Goal: Task Accomplishment & Management: Use online tool/utility

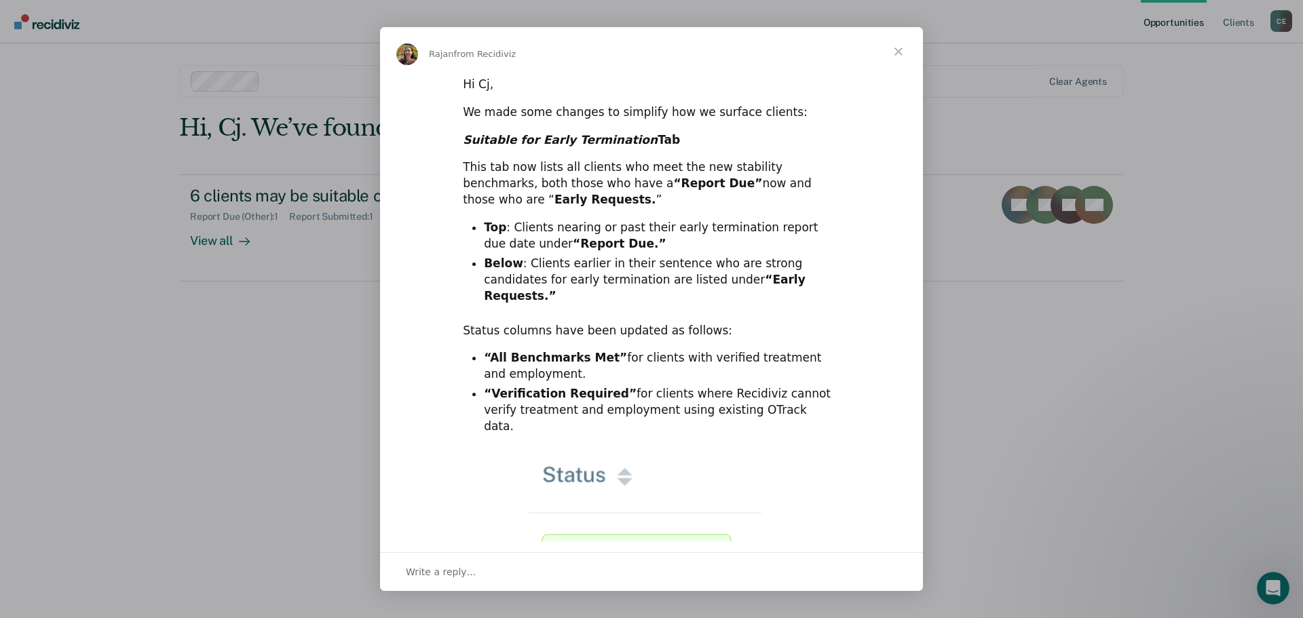
click at [945, 428] on div "Intercom messenger" at bounding box center [651, 309] width 1303 height 618
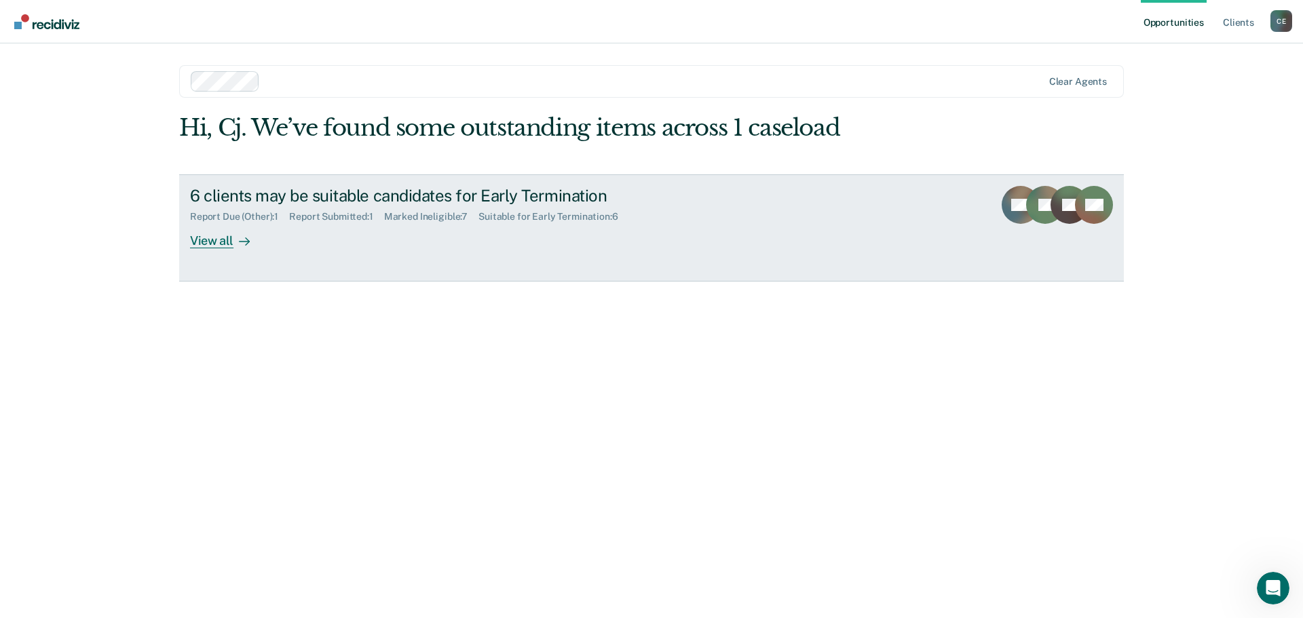
click at [208, 240] on div "View all" at bounding box center [228, 235] width 76 height 26
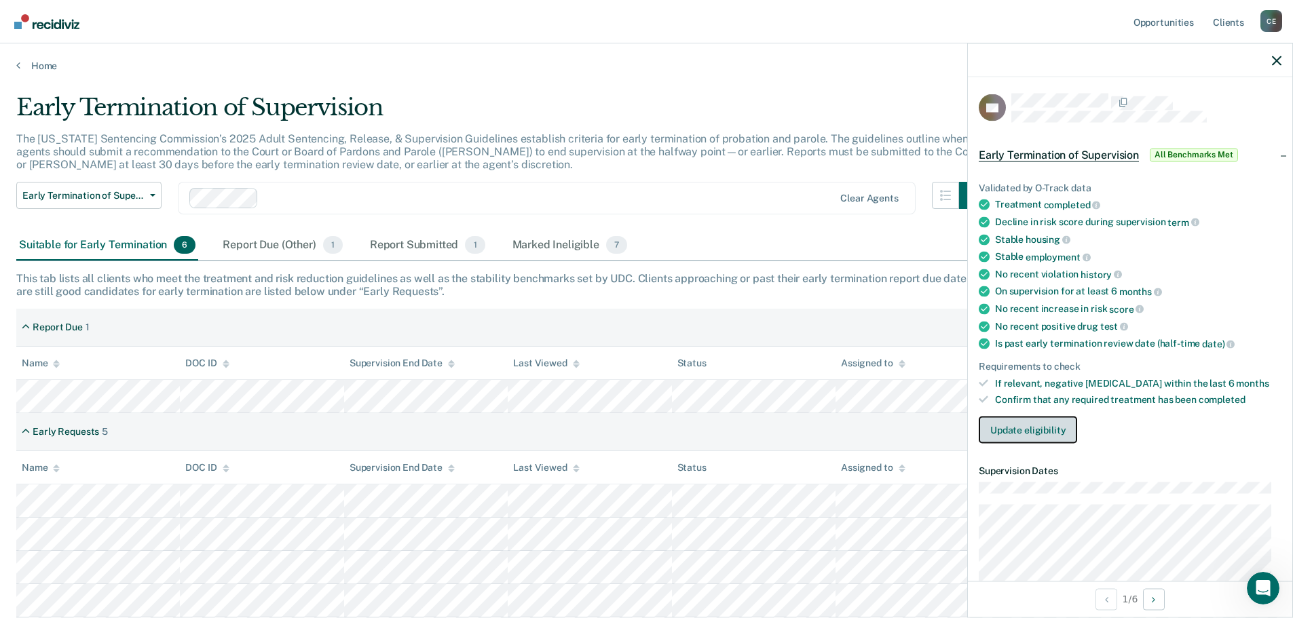
click at [1025, 428] on button "Update eligibility" at bounding box center [1028, 430] width 98 height 27
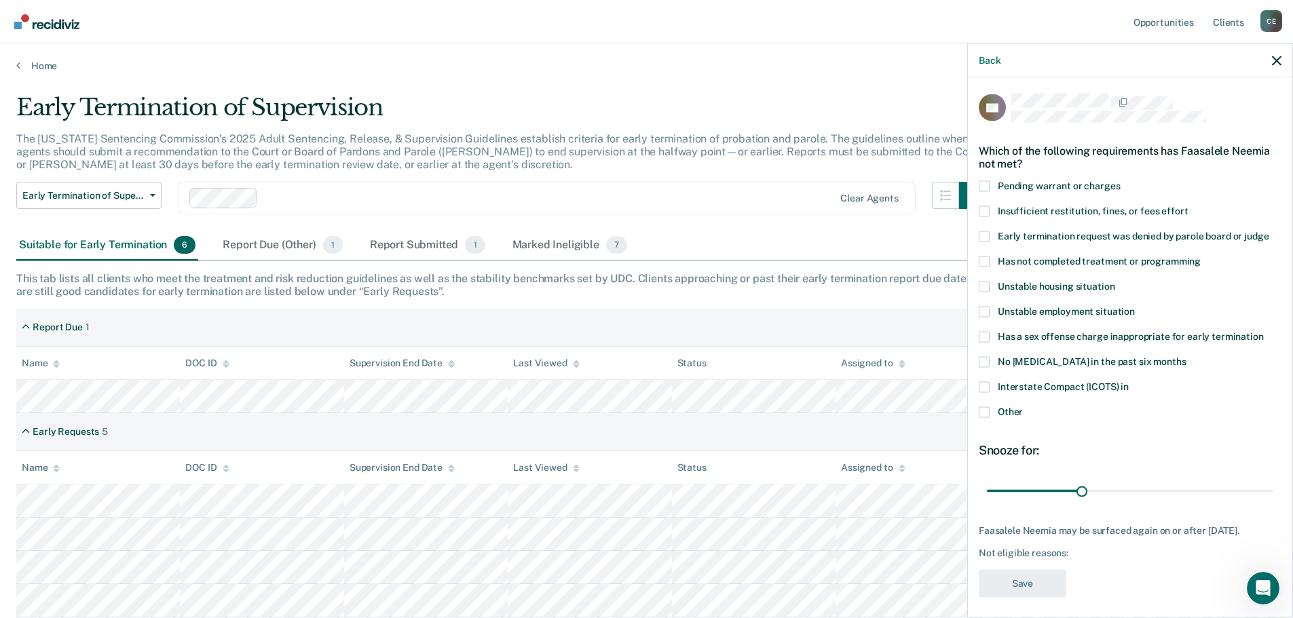
click at [837, 425] on div "Early Requests 5" at bounding box center [646, 432] width 1260 height 38
click at [951, 354] on th "Assigned to" at bounding box center [917, 363] width 164 height 33
click at [417, 248] on div "Report Submitted 1" at bounding box center [427, 246] width 121 height 30
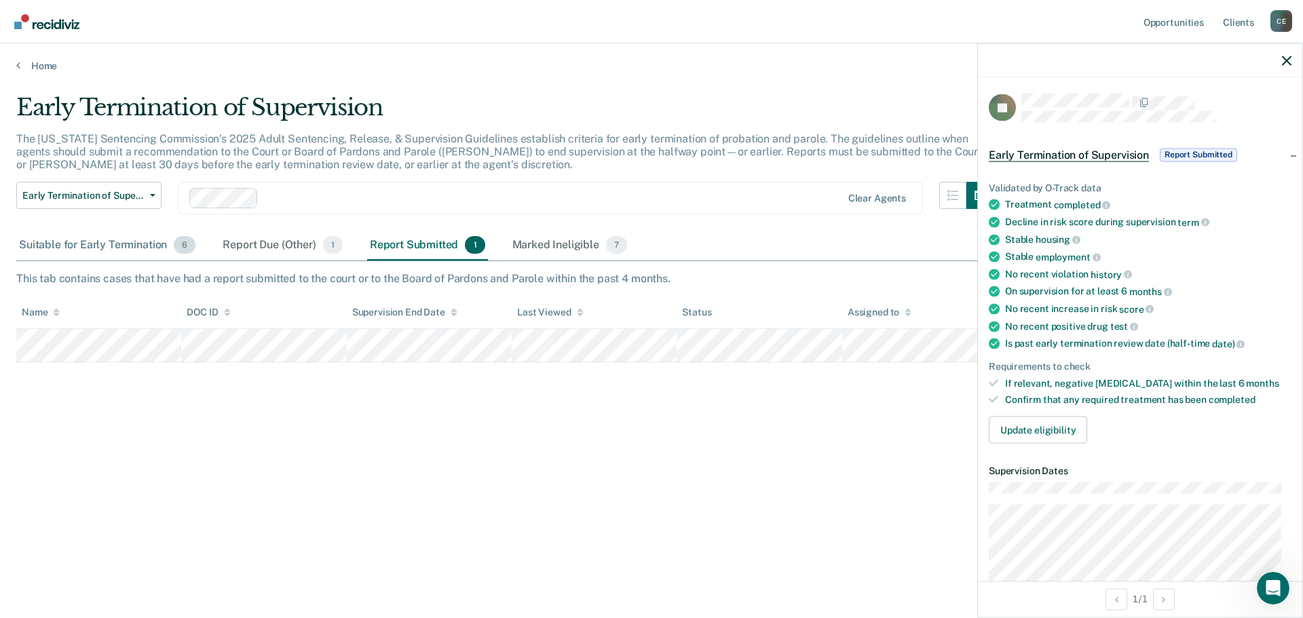
click at [88, 252] on div "Suitable for Early Termination 6" at bounding box center [107, 246] width 182 height 30
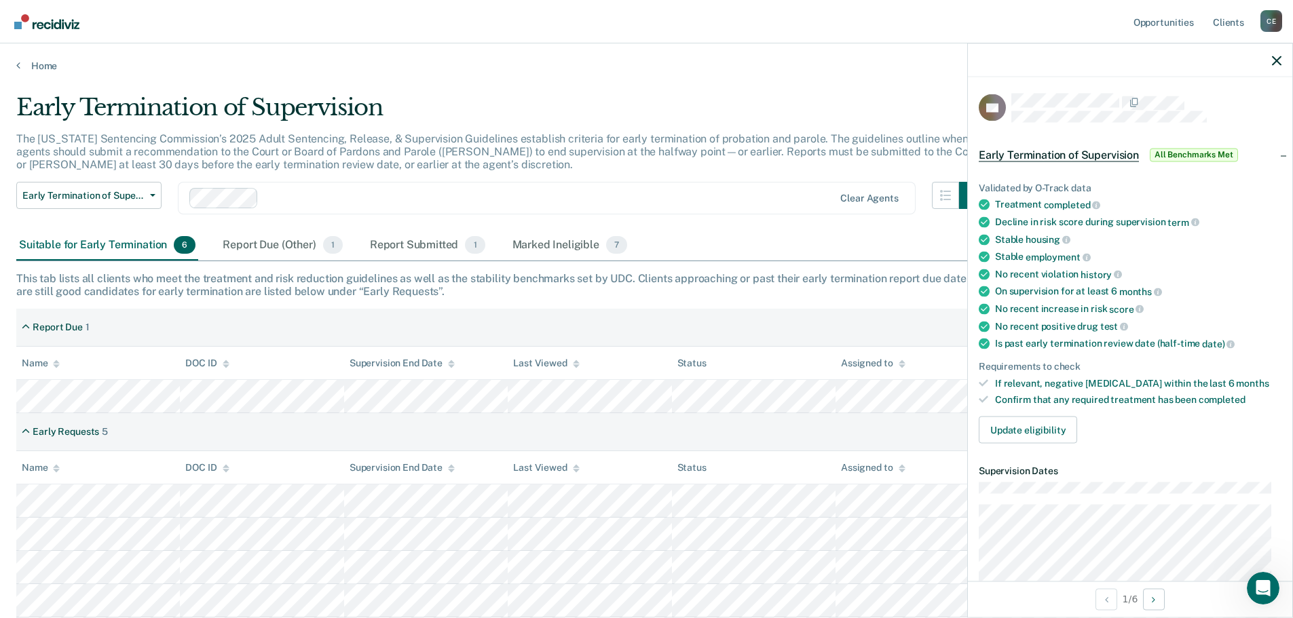
click at [1193, 157] on span "All Benchmarks Met" at bounding box center [1194, 155] width 88 height 14
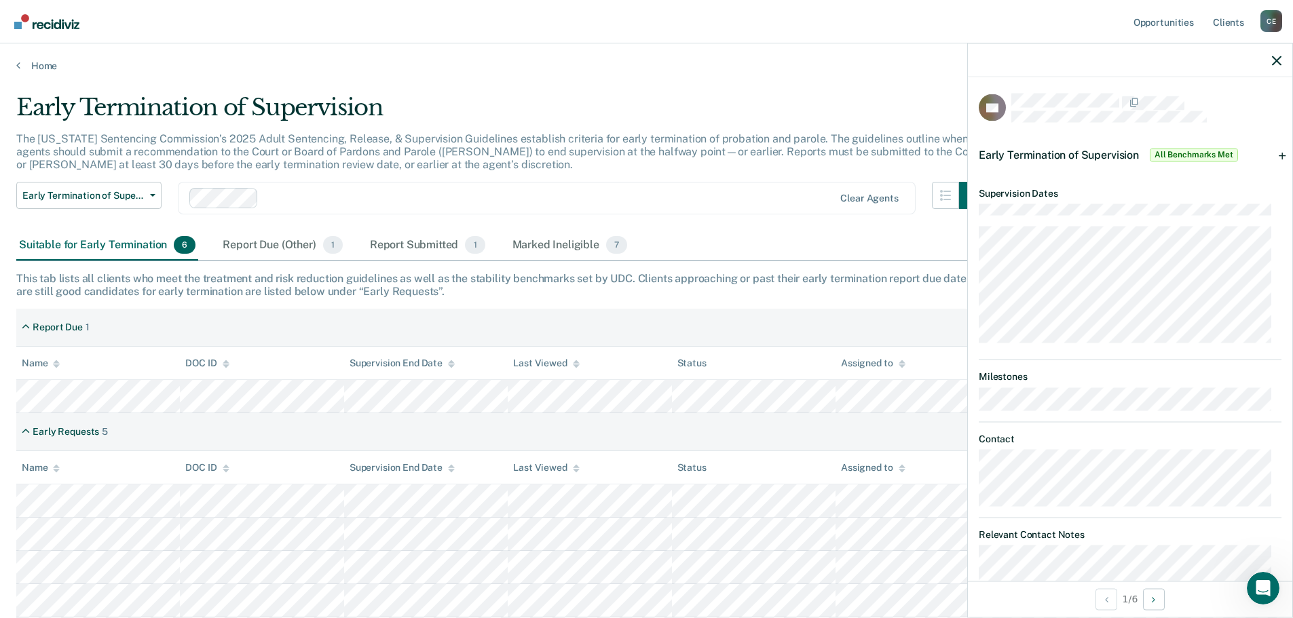
click at [1088, 148] on span "Early Termination of Supervision" at bounding box center [1059, 154] width 160 height 13
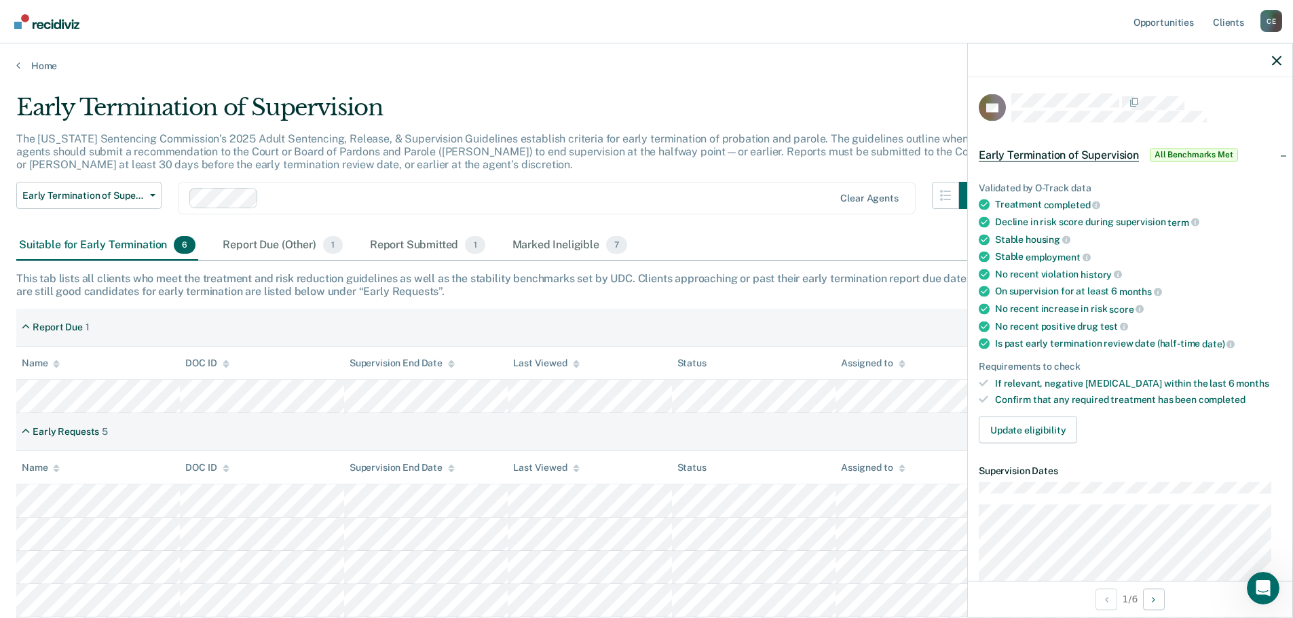
click at [1088, 148] on span "Early Termination of Supervision" at bounding box center [1059, 155] width 160 height 14
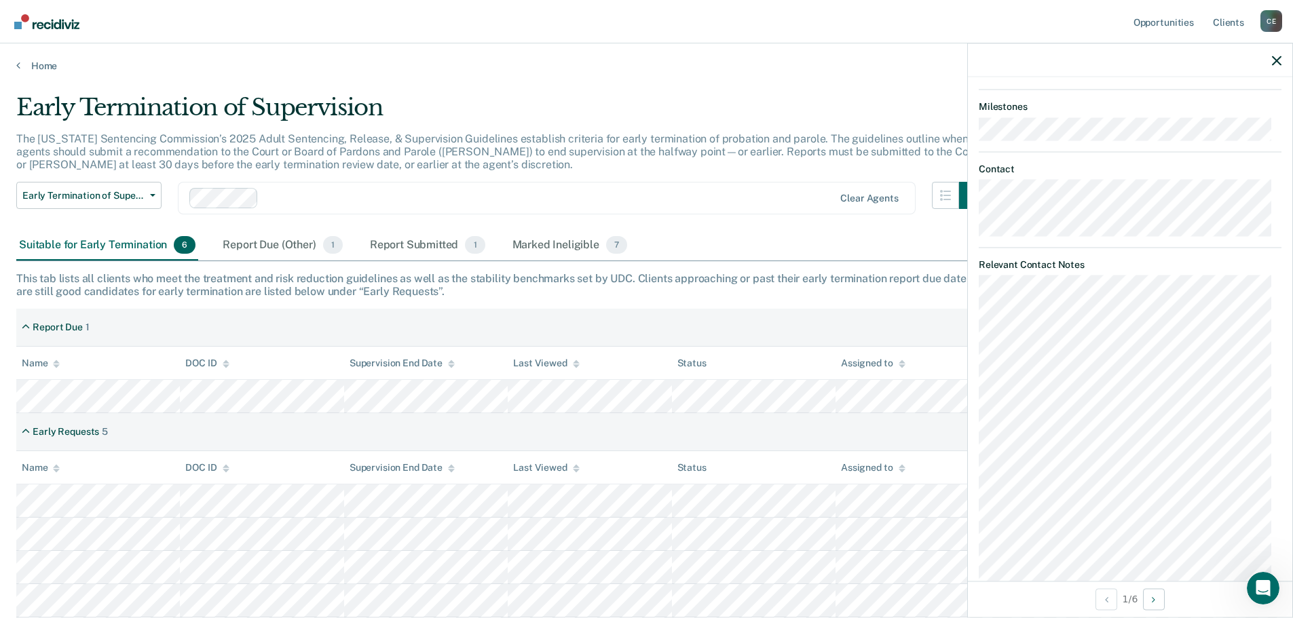
scroll to position [271, 0]
click at [1262, 586] on icon "Open Intercom Messenger" at bounding box center [1261, 586] width 10 height 11
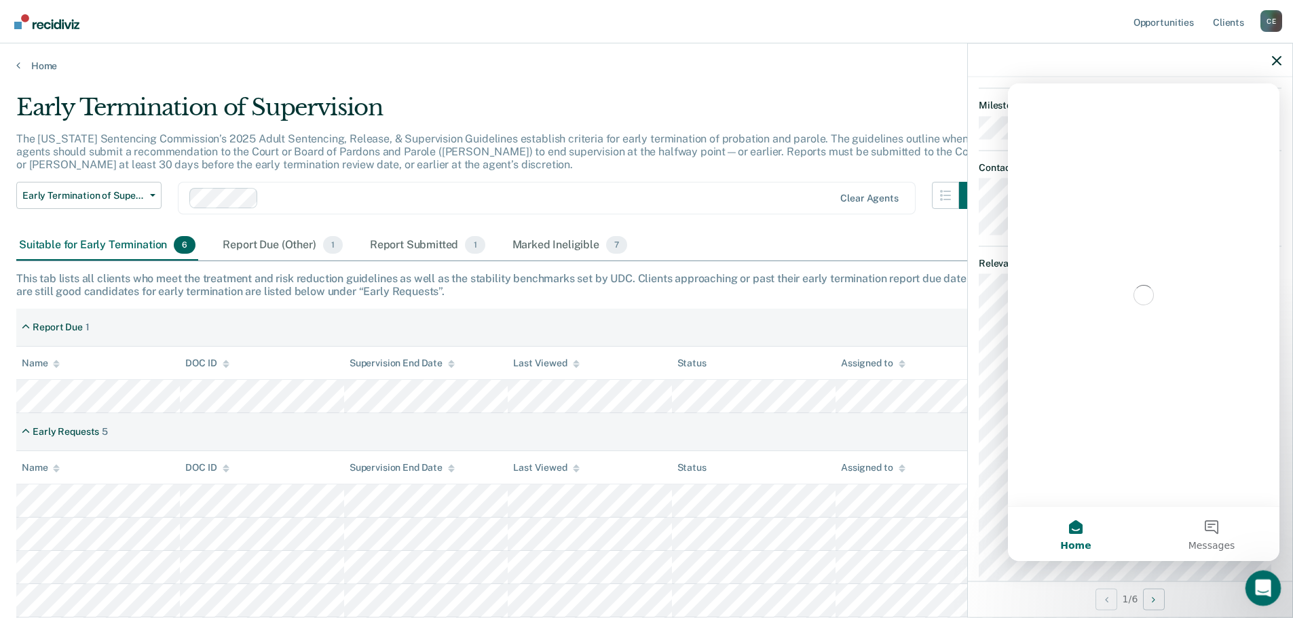
scroll to position [0, 0]
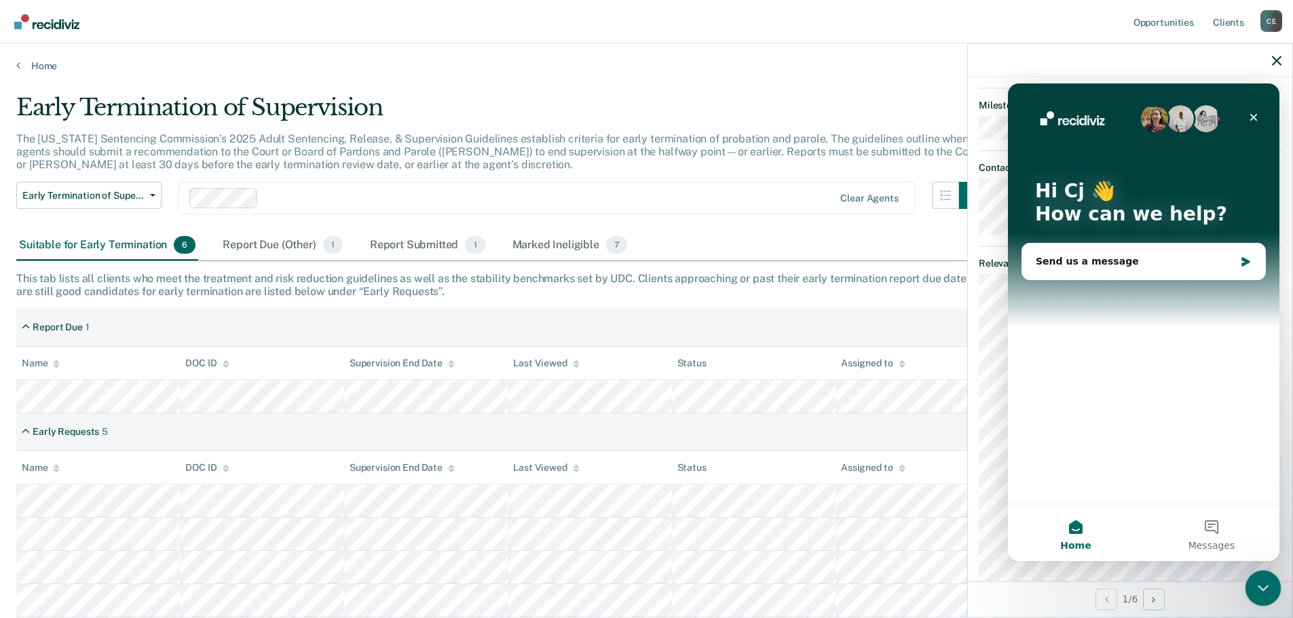
click at [1262, 586] on icon "Close Intercom Messenger" at bounding box center [1261, 586] width 10 height 5
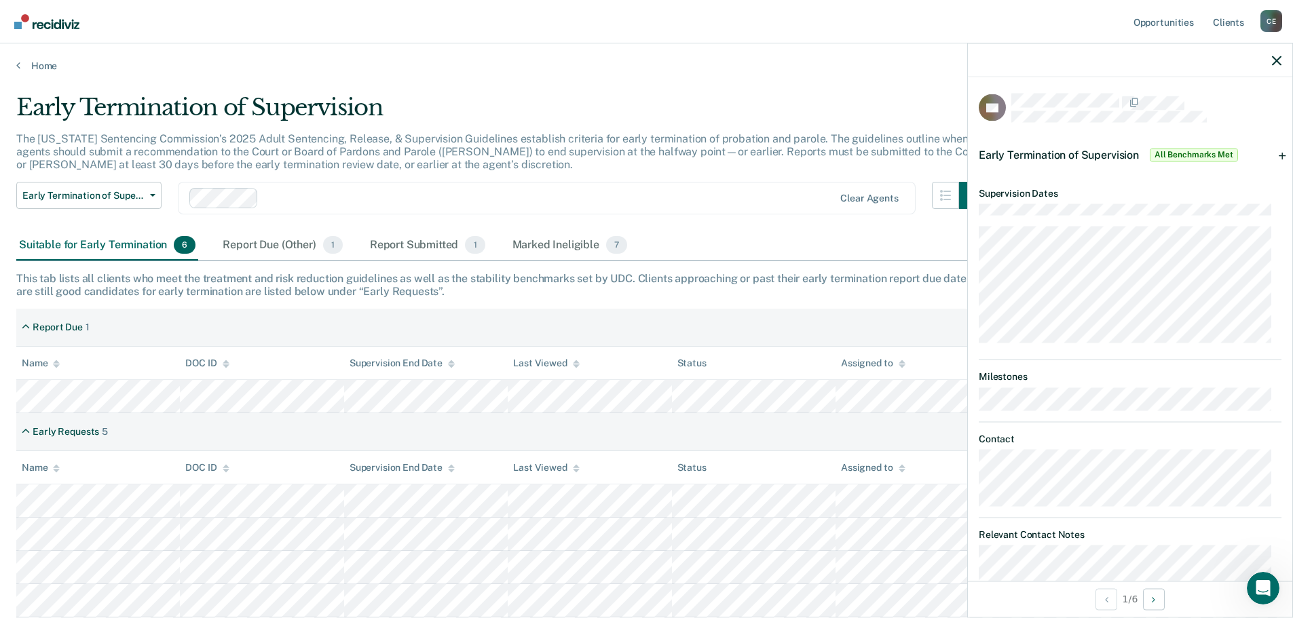
click at [1275, 158] on div "Early Termination of Supervision All Benchmarks Met" at bounding box center [1130, 154] width 324 height 43
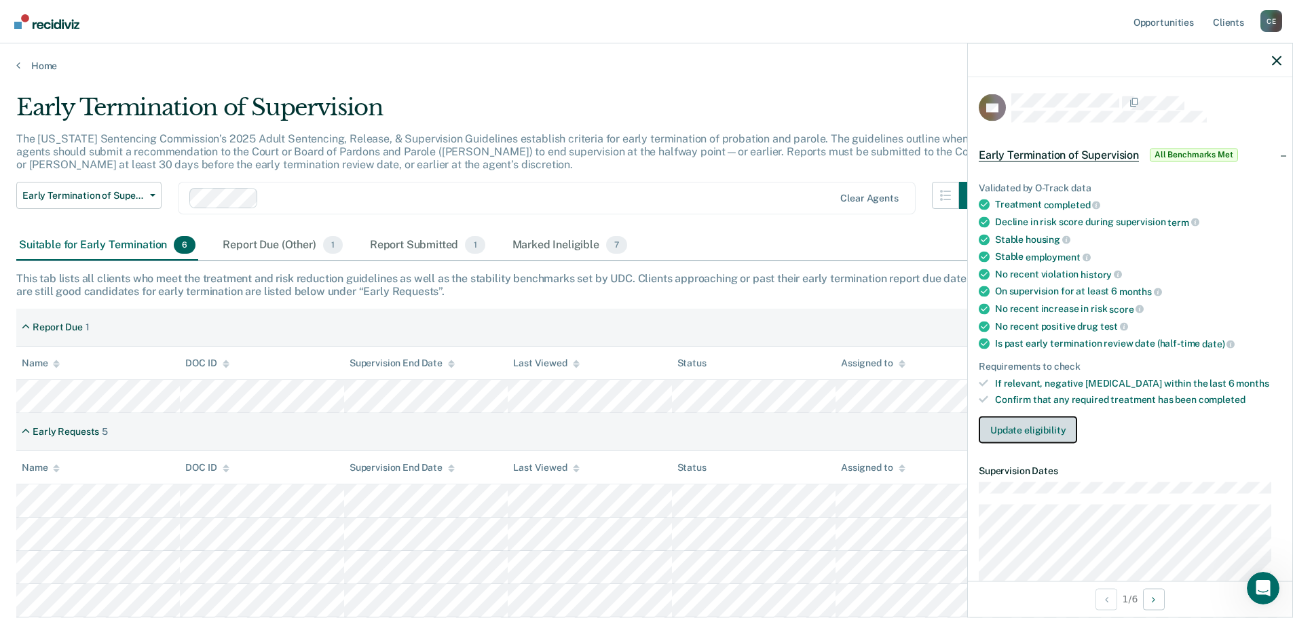
click at [1054, 436] on button "Update eligibility" at bounding box center [1028, 430] width 98 height 27
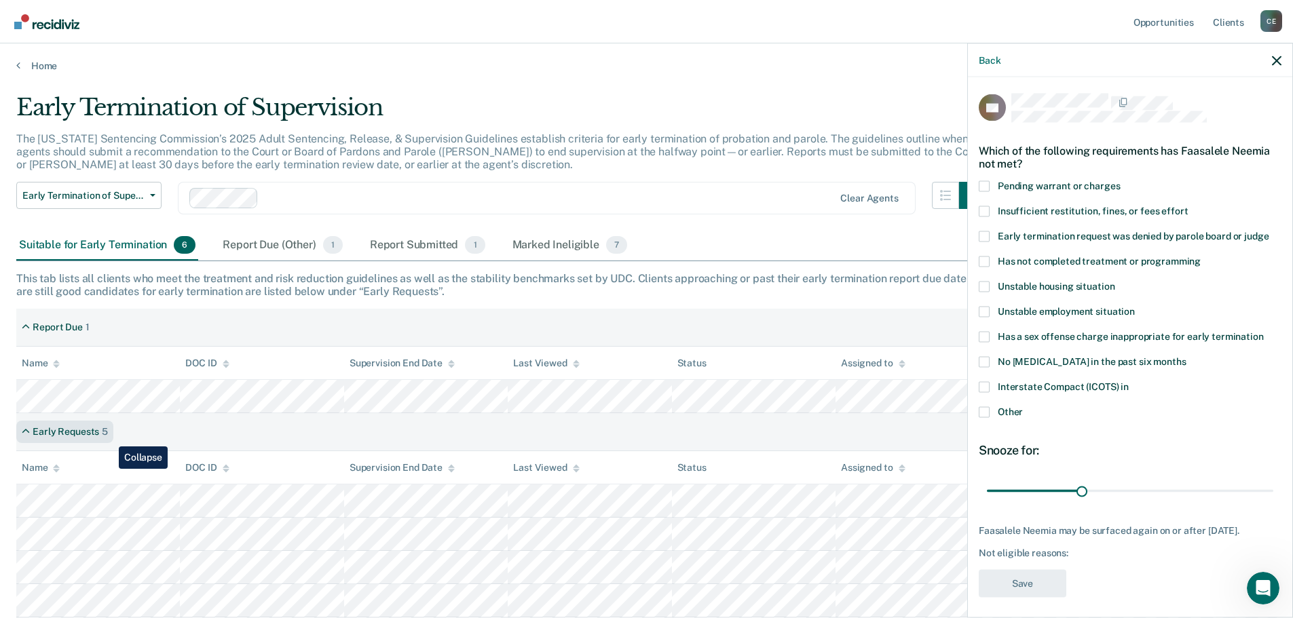
click at [109, 437] on div "Early Requests 5" at bounding box center [64, 432] width 97 height 22
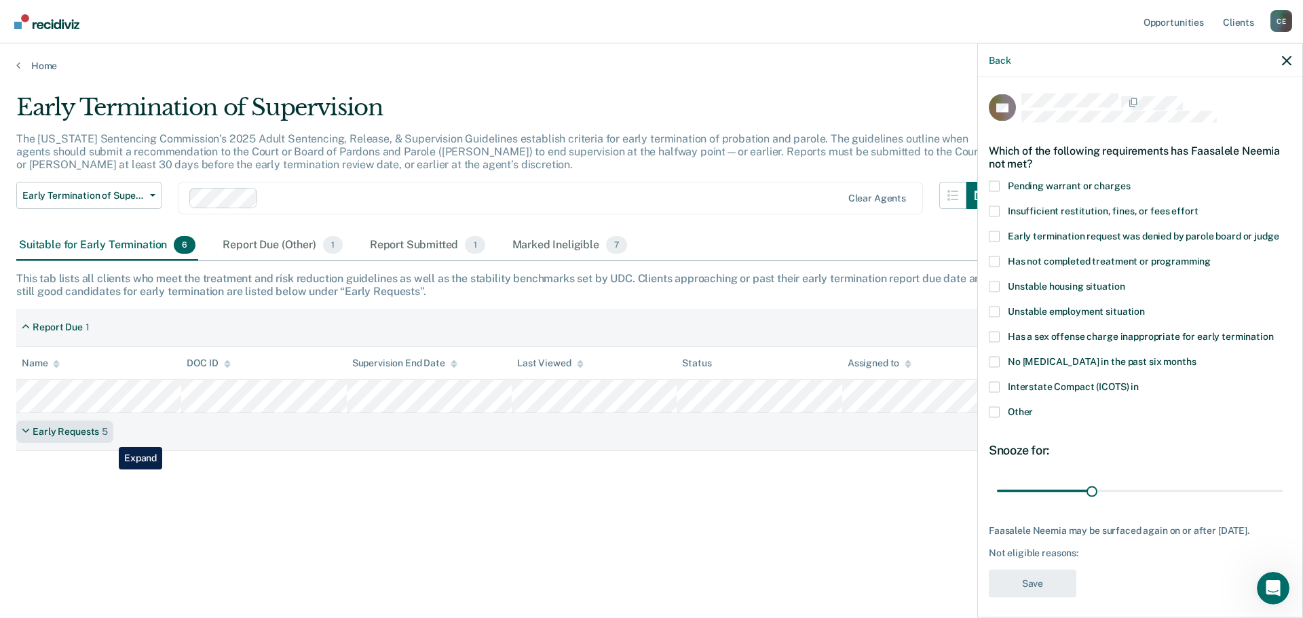
click at [109, 437] on div "Early Requests 5" at bounding box center [64, 432] width 97 height 22
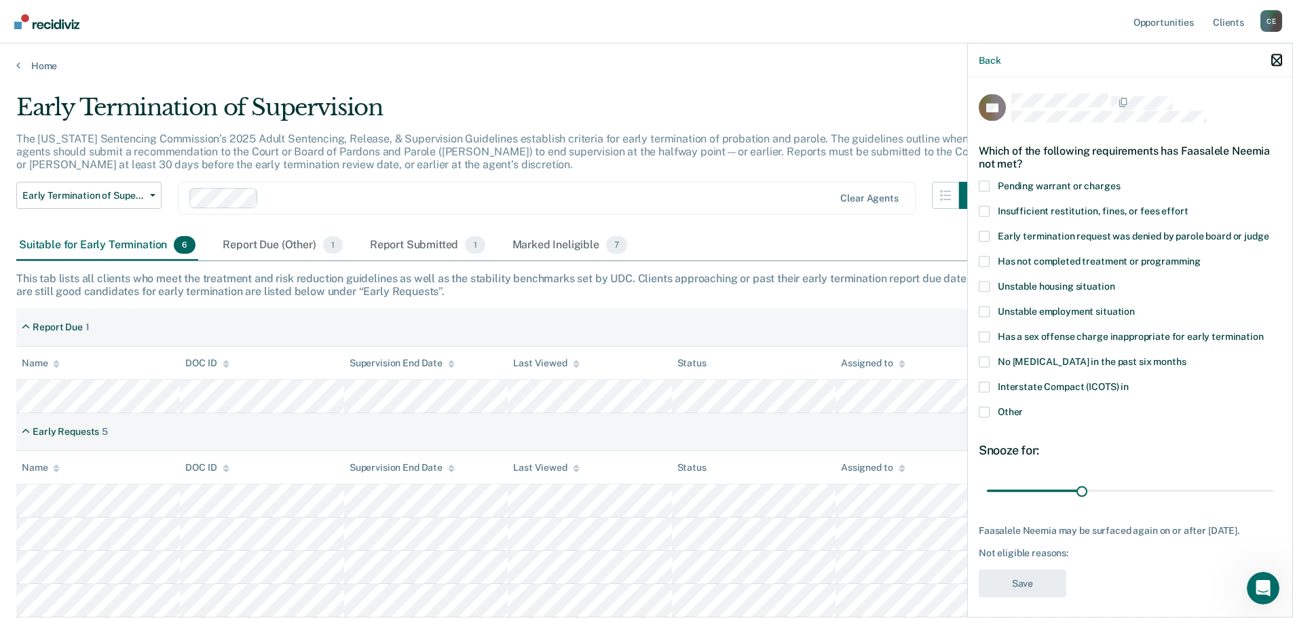
click at [1279, 59] on icon "button" at bounding box center [1277, 61] width 10 height 10
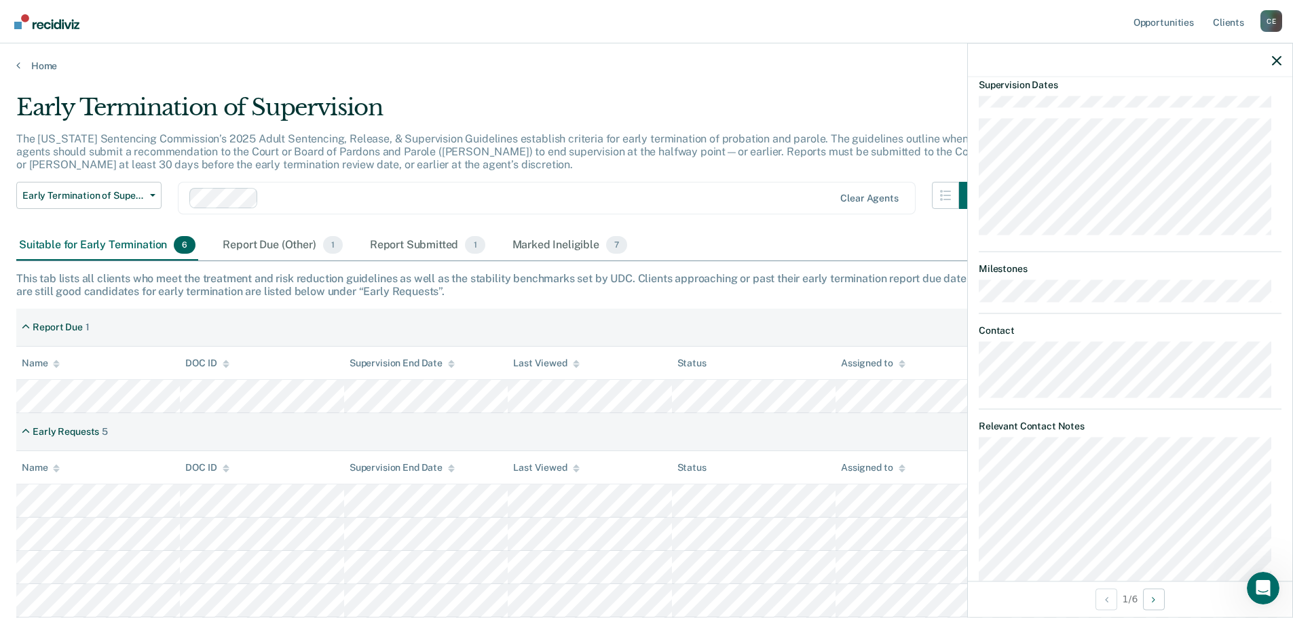
scroll to position [587, 0]
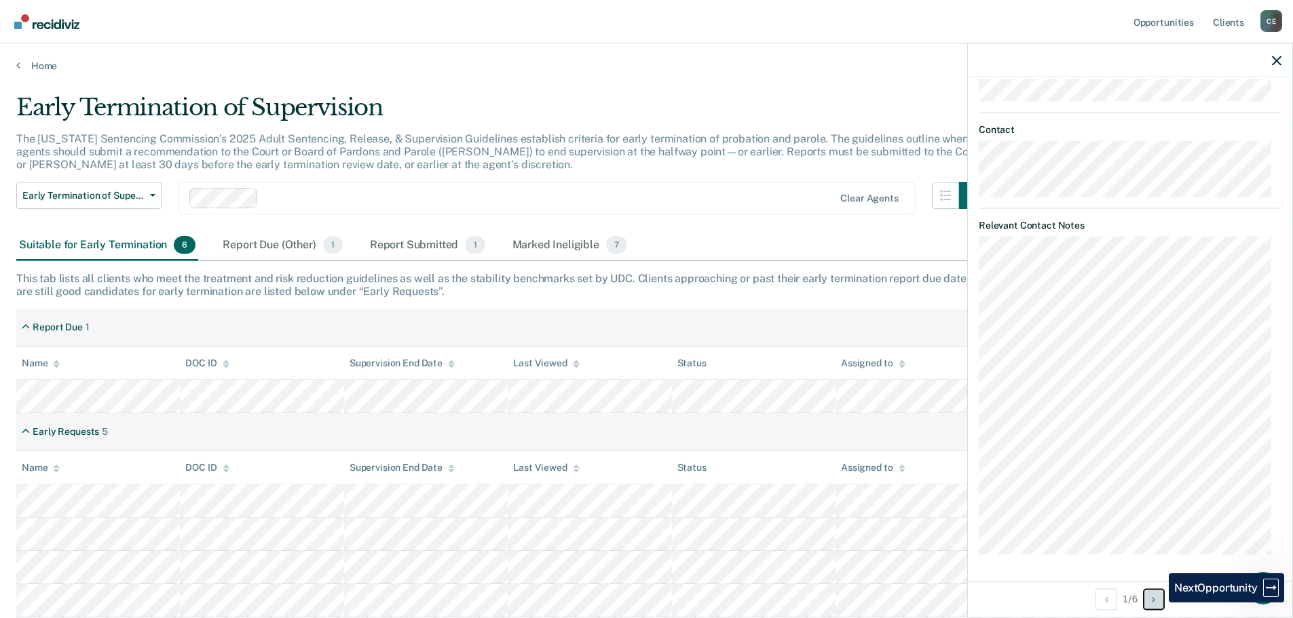
click at [1158, 603] on button "Next Opportunity" at bounding box center [1154, 599] width 22 height 22
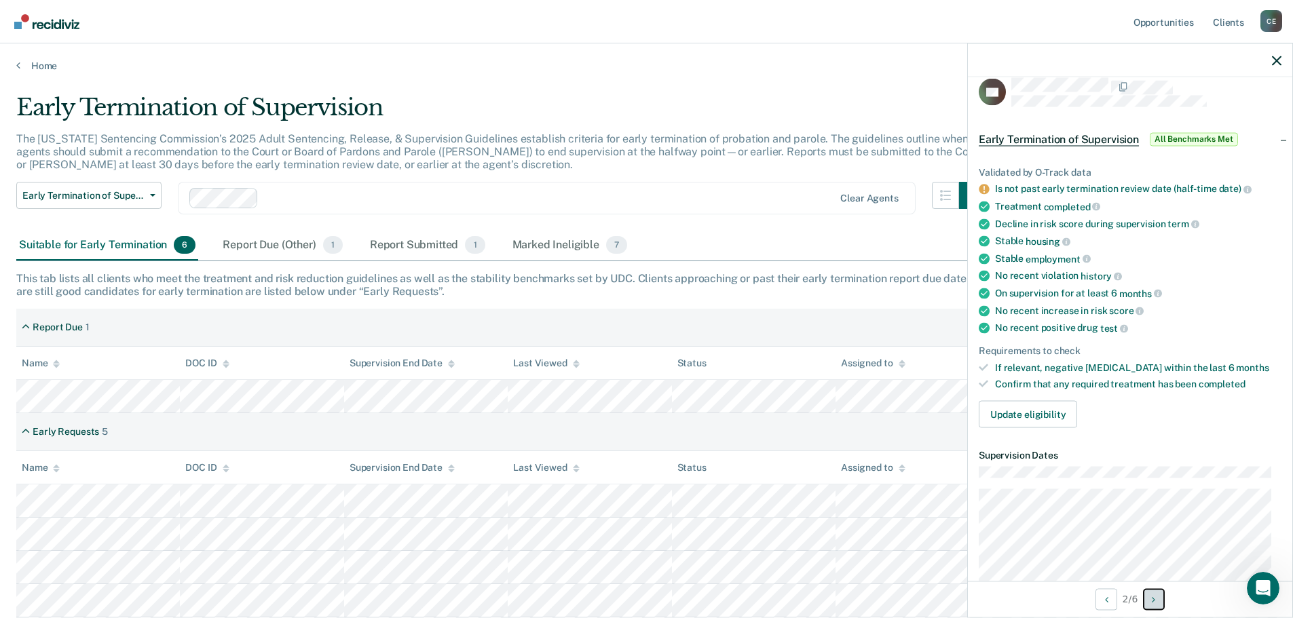
scroll to position [0, 0]
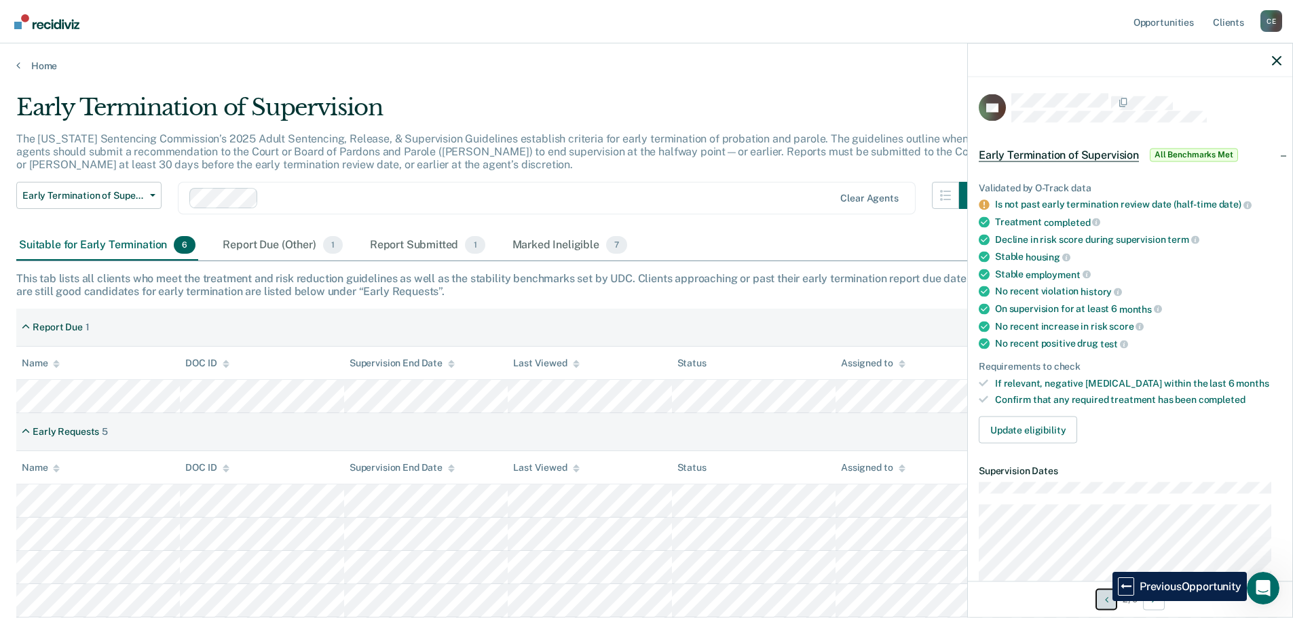
click at [1105, 601] on icon "Previous Opportunity" at bounding box center [1106, 599] width 3 height 10
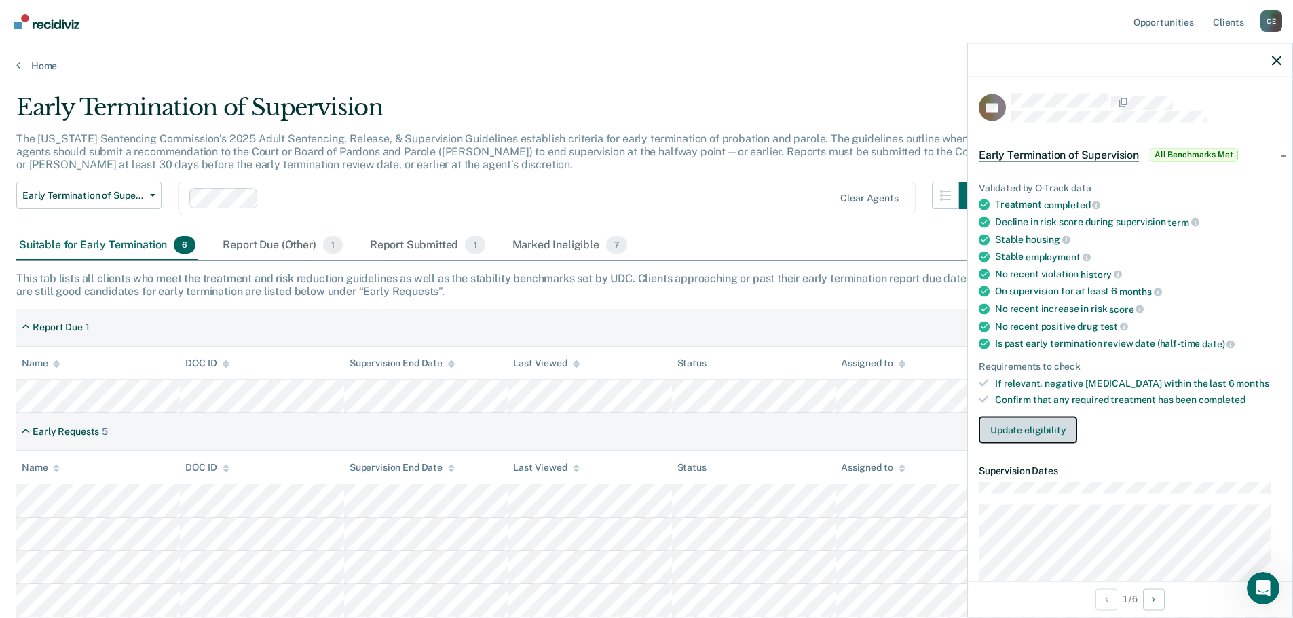
click at [1030, 428] on button "Update eligibility" at bounding box center [1028, 430] width 98 height 27
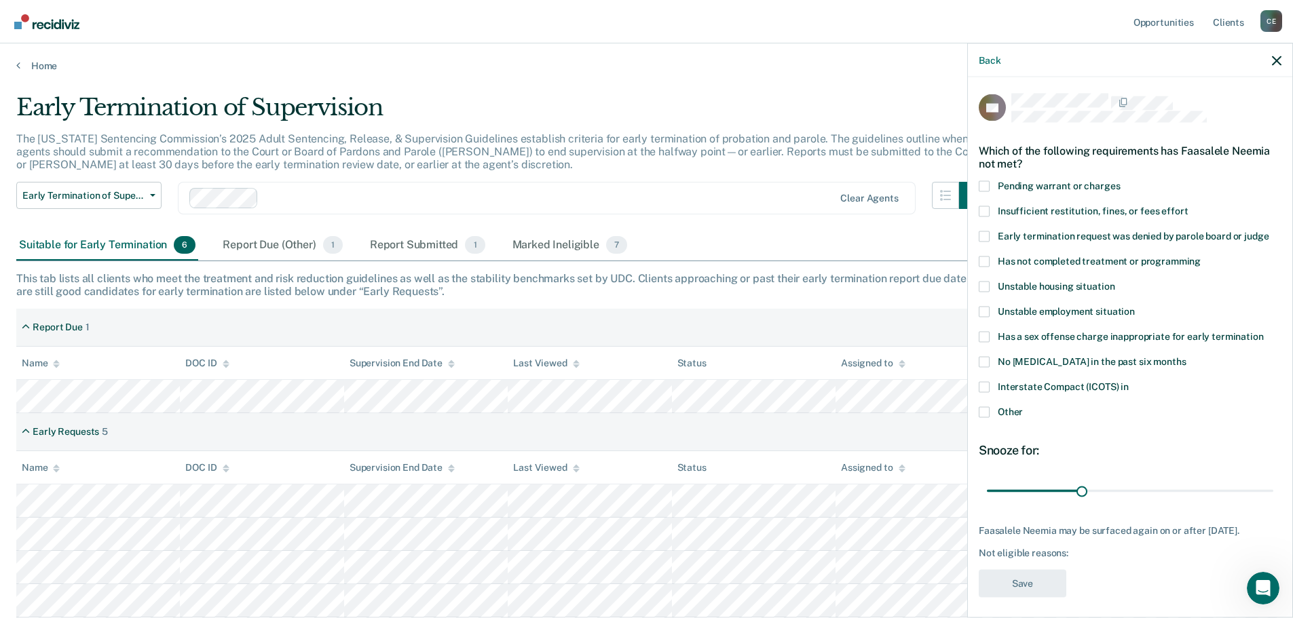
click at [735, 278] on div "This tab lists all clients who meet the treatment and risk reduction guidelines…" at bounding box center [646, 285] width 1260 height 26
click at [140, 185] on button "Early Termination of Supervision" at bounding box center [88, 195] width 145 height 27
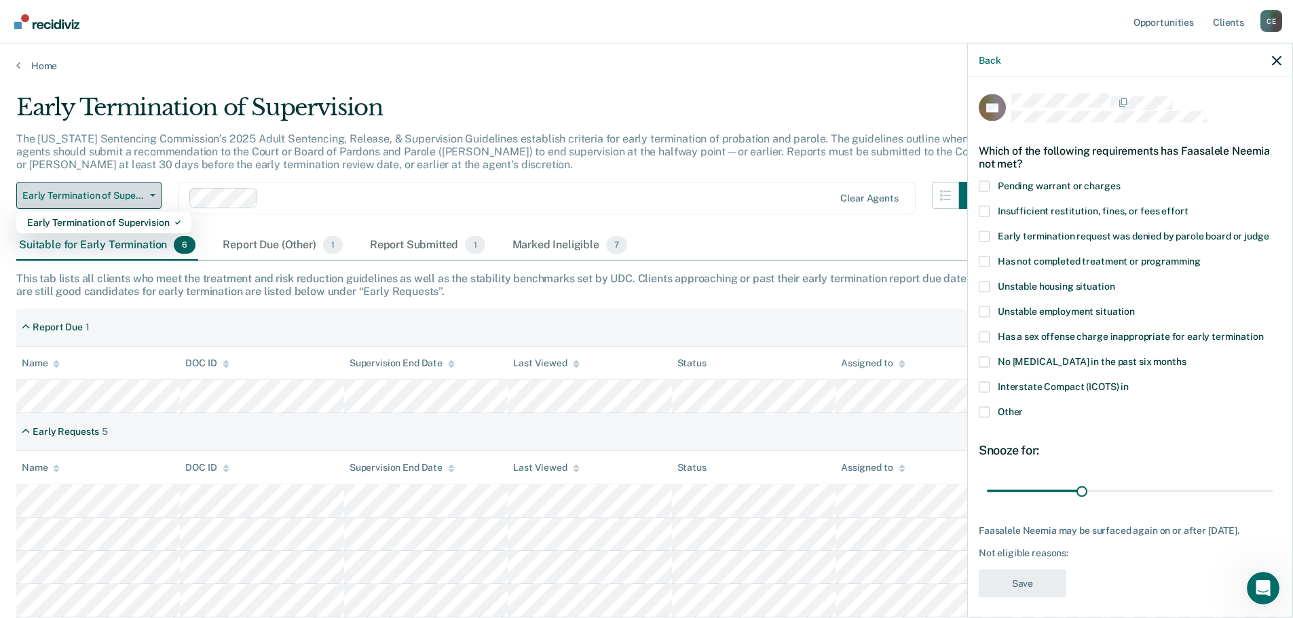
click at [140, 185] on button "Early Termination of Supervision" at bounding box center [88, 195] width 145 height 27
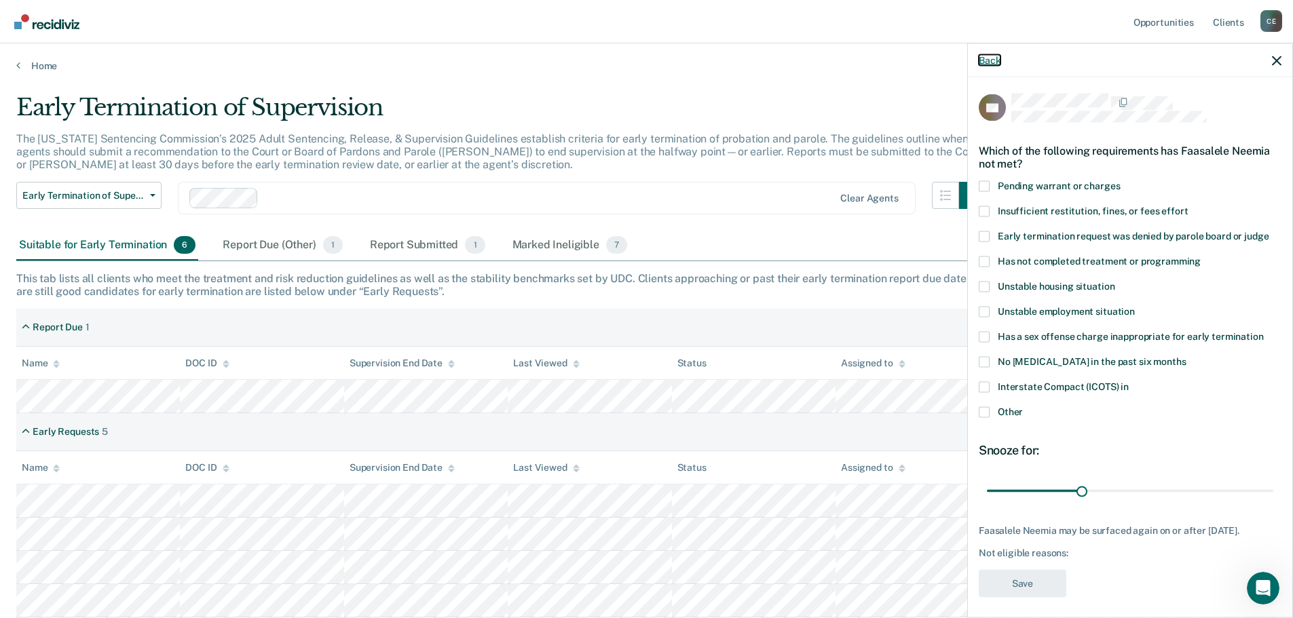
click at [991, 62] on button "Back" at bounding box center [990, 60] width 22 height 12
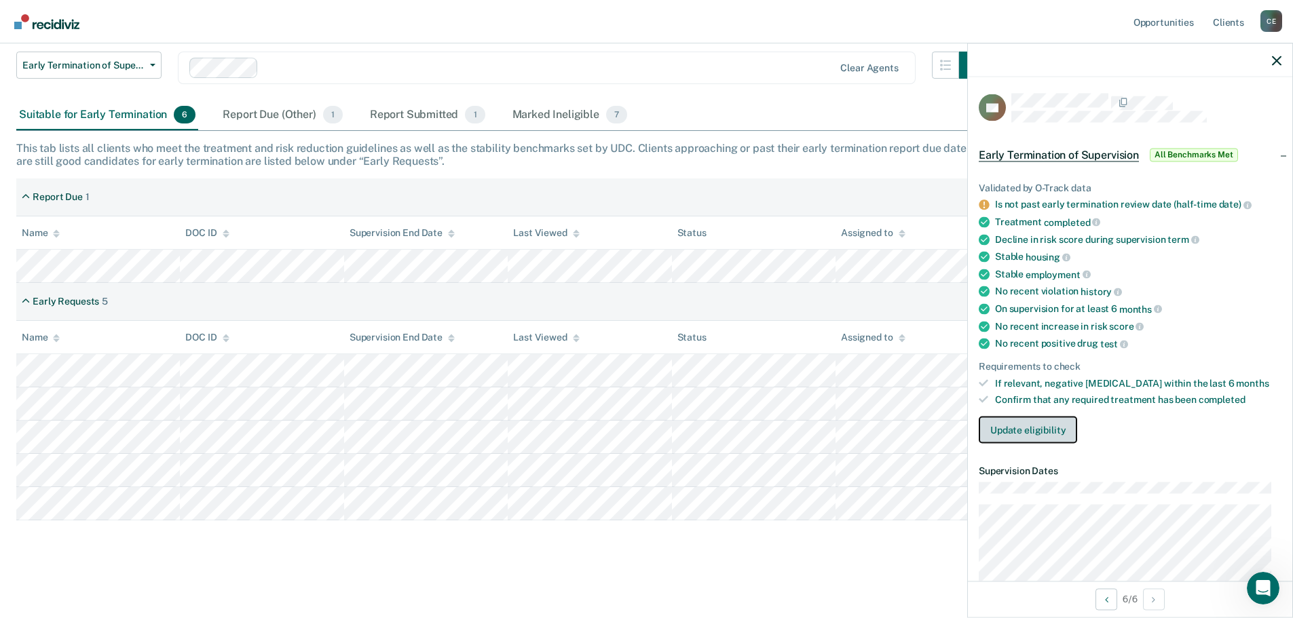
click at [1035, 431] on button "Update eligibility" at bounding box center [1028, 430] width 98 height 27
click at [1028, 432] on button "Update eligibility" at bounding box center [1028, 430] width 98 height 27
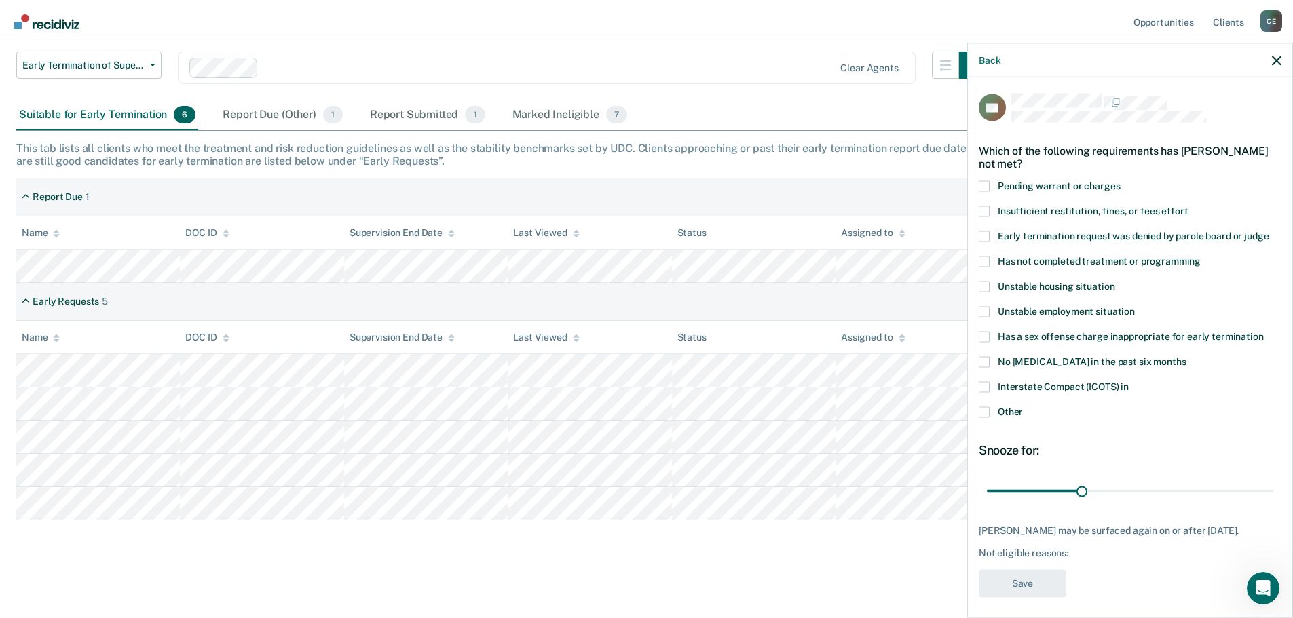
click at [1006, 409] on span "Other" at bounding box center [1010, 411] width 25 height 11
click at [1023, 406] on input "Other" at bounding box center [1023, 406] width 0 height 0
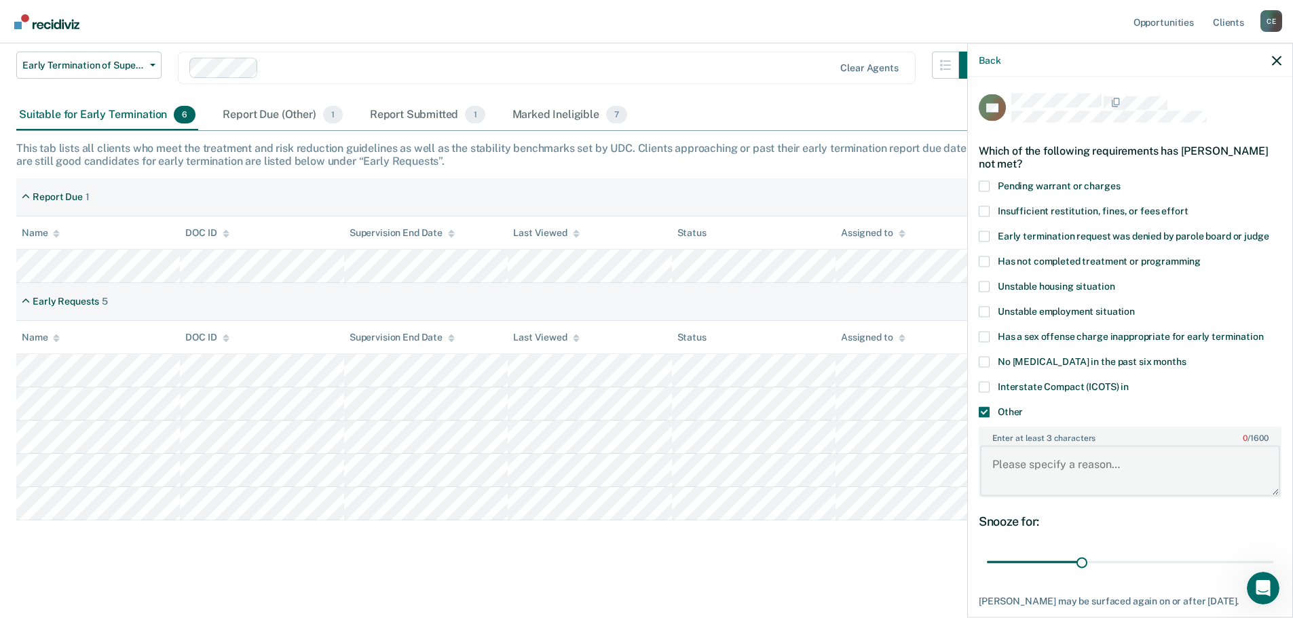
click at [1052, 470] on textarea "Enter at least 3 characters 0 / 1600" at bounding box center [1130, 471] width 300 height 50
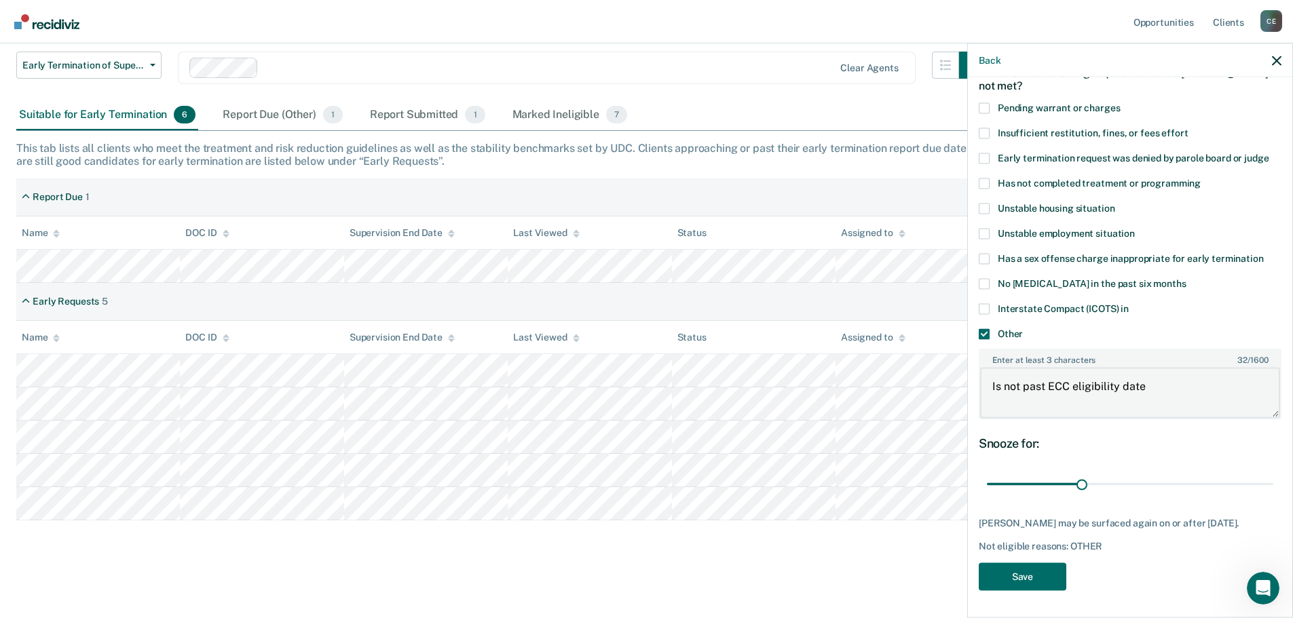
scroll to position [88, 0]
type textarea "Is not past ECC eligibility date"
click at [1020, 583] on button "Save" at bounding box center [1023, 577] width 88 height 28
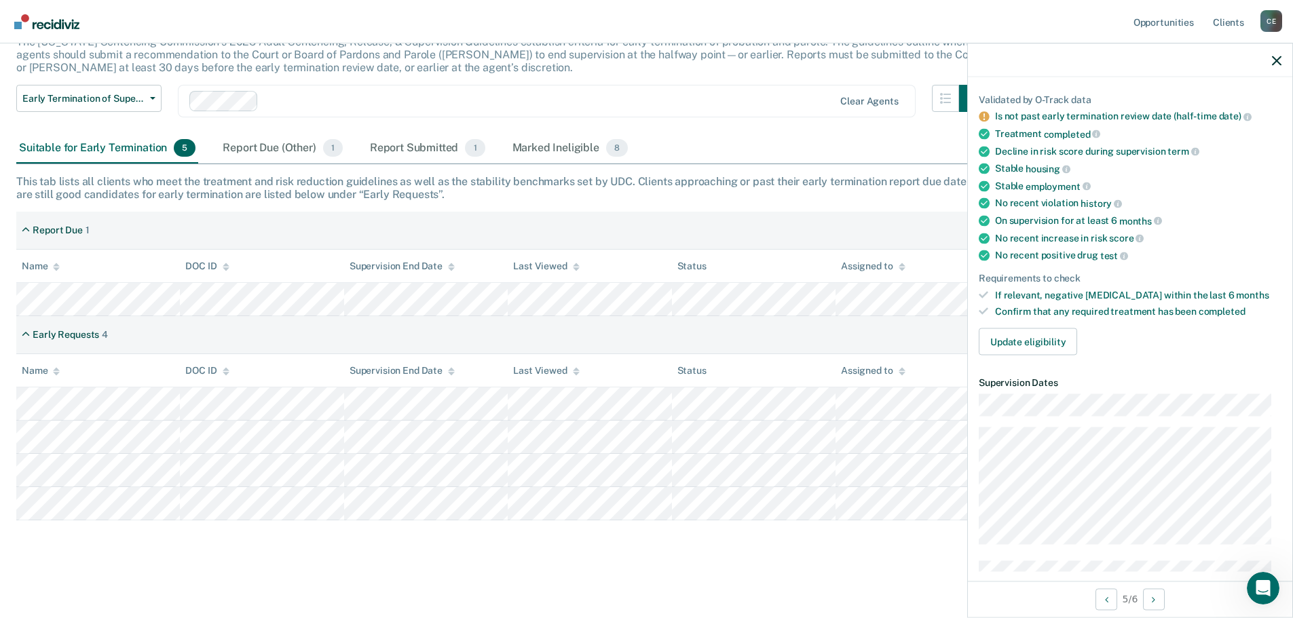
scroll to position [20, 0]
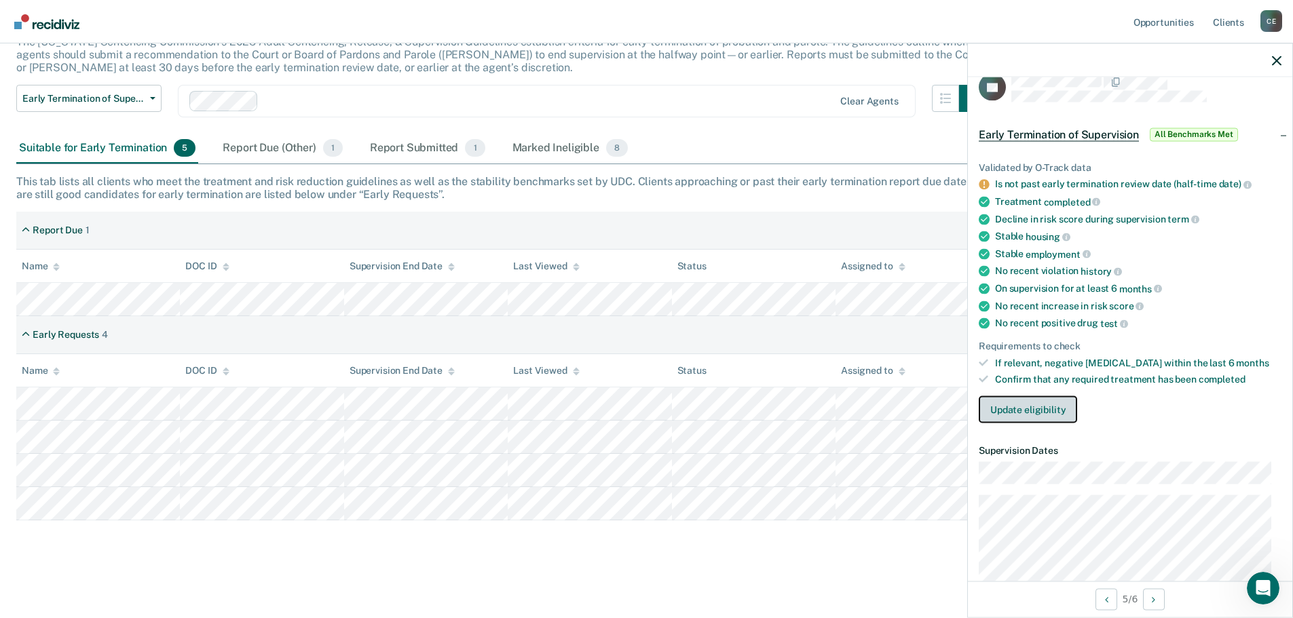
click at [1033, 409] on button "Update eligibility" at bounding box center [1028, 409] width 98 height 27
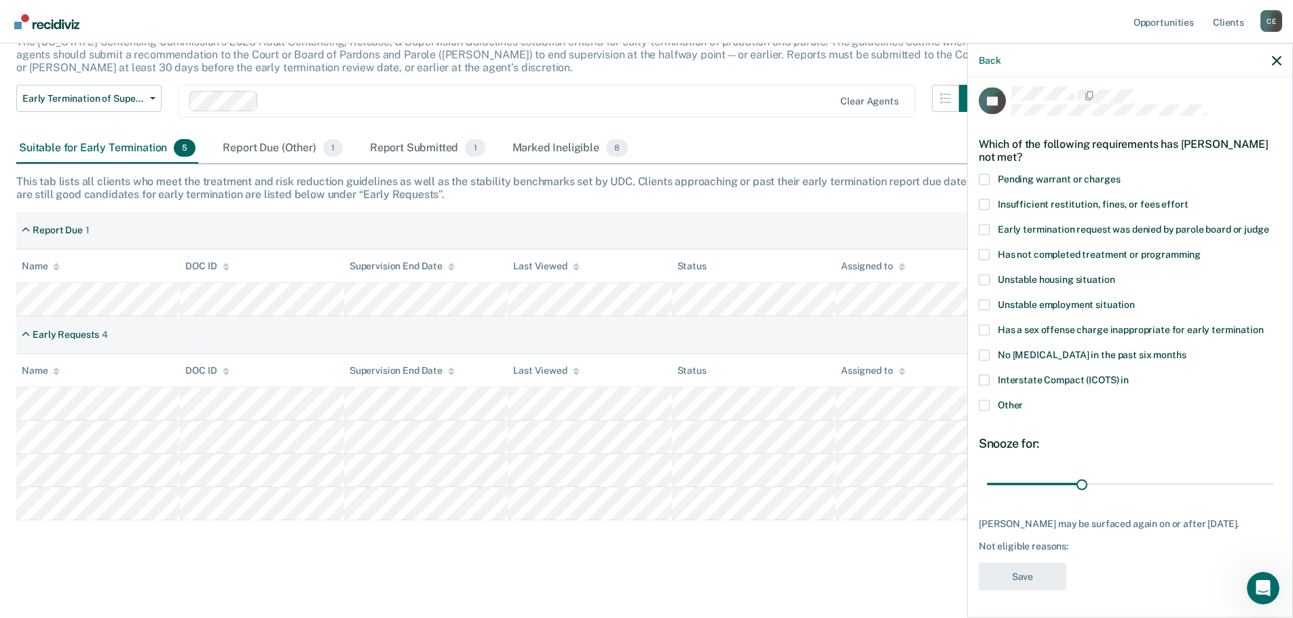
scroll to position [5, 0]
click at [984, 404] on span at bounding box center [984, 406] width 11 height 11
click at [1023, 401] on input "Other" at bounding box center [1023, 401] width 0 height 0
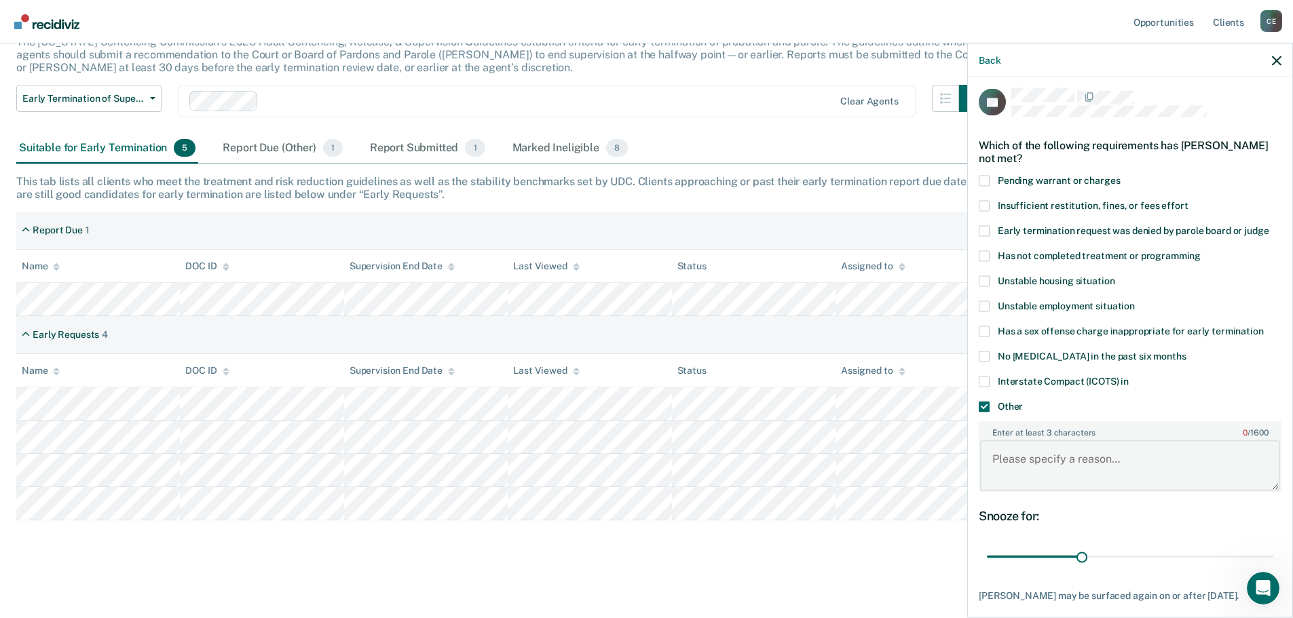
click at [1052, 460] on textarea "Enter at least 3 characters 0 / 1600" at bounding box center [1130, 465] width 300 height 50
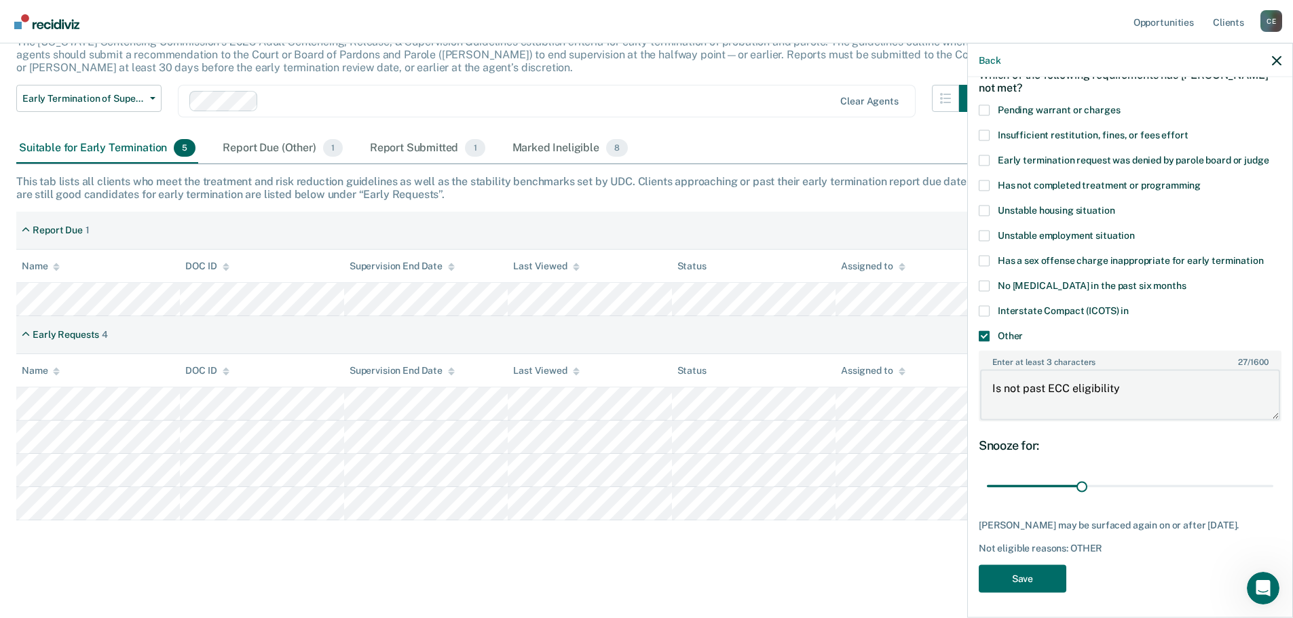
scroll to position [77, 0]
type textarea "Is not past ECC eligibility"
click at [1025, 574] on button "Save" at bounding box center [1023, 578] width 88 height 28
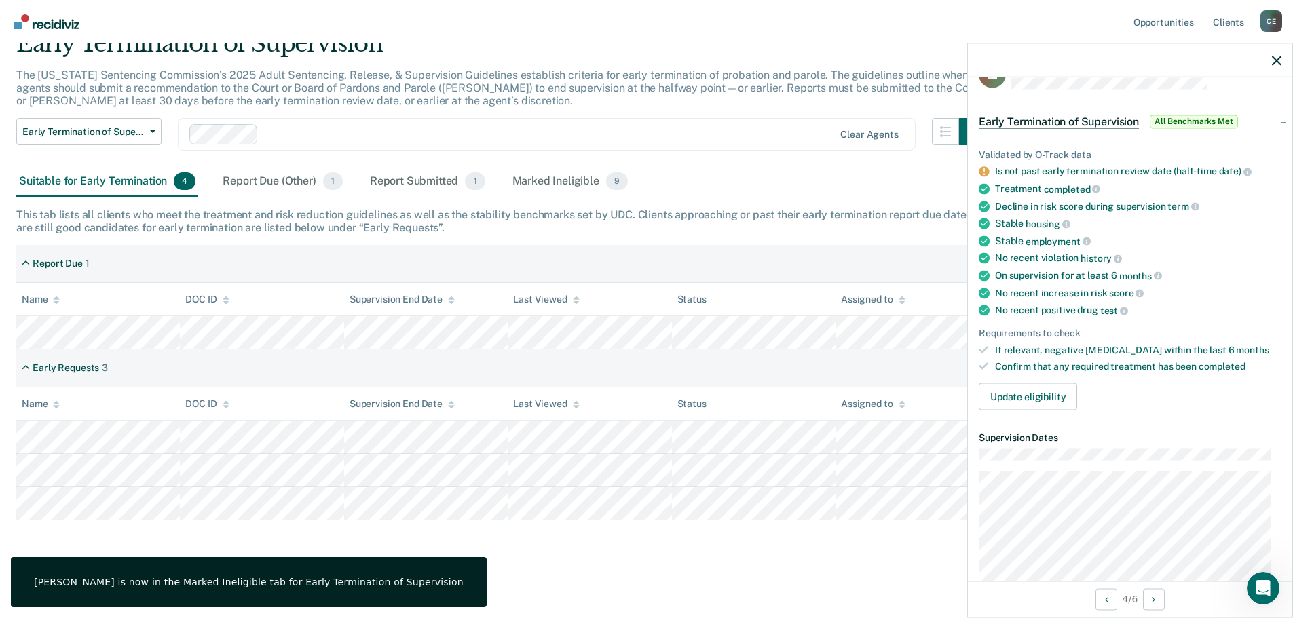
scroll to position [9, 0]
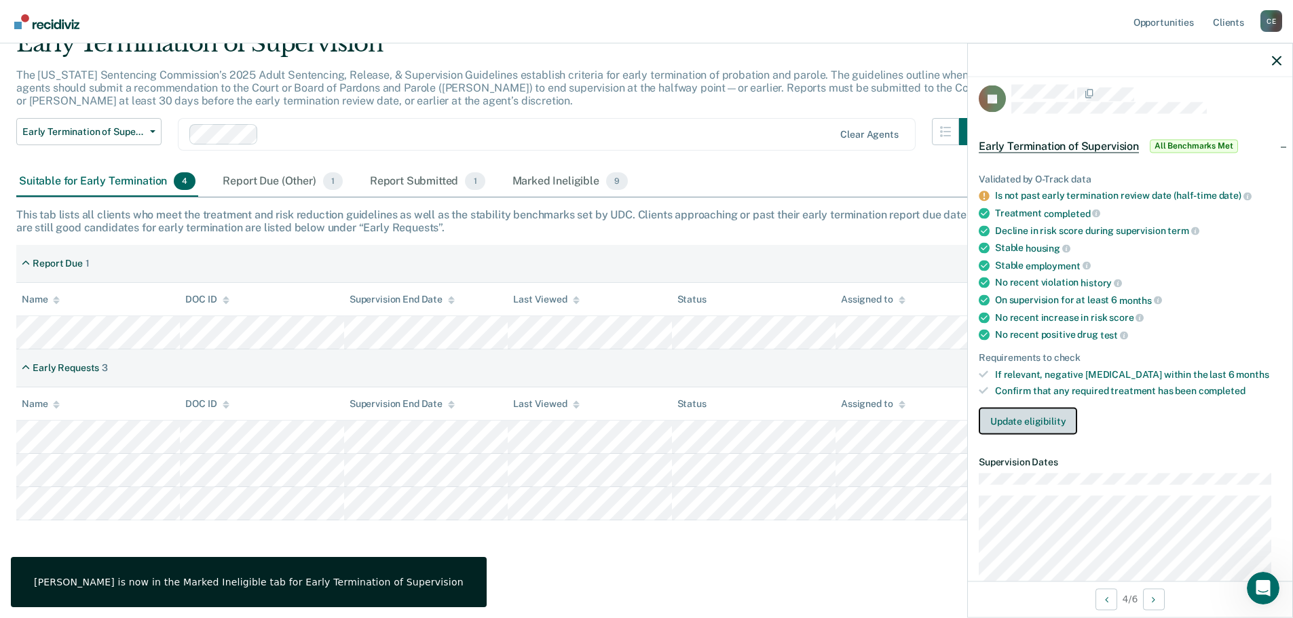
click at [1021, 424] on button "Update eligibility" at bounding box center [1028, 421] width 98 height 27
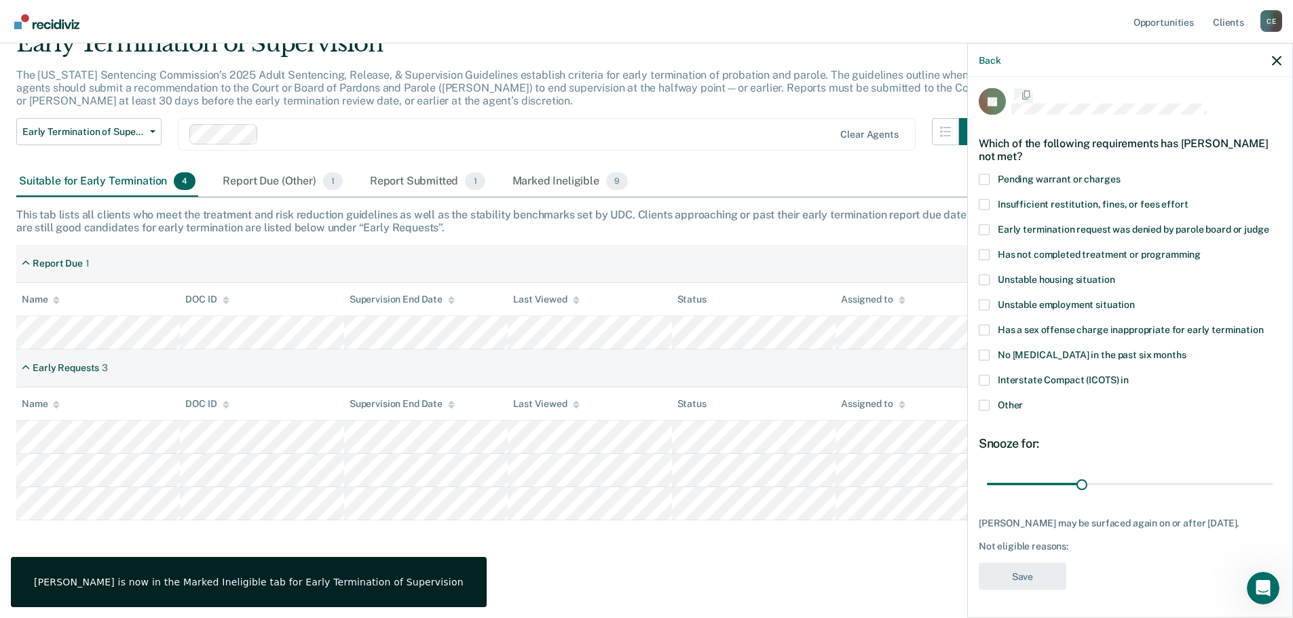
scroll to position [5, 0]
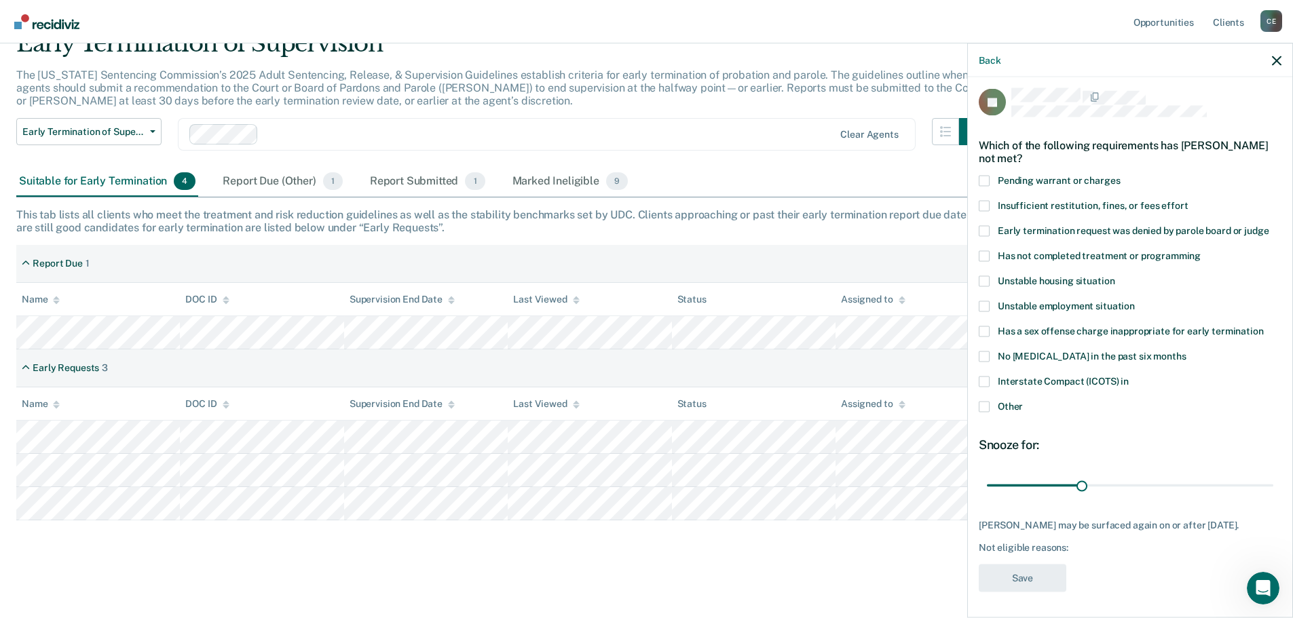
click at [1006, 407] on span "Other" at bounding box center [1010, 405] width 25 height 11
click at [1023, 401] on input "Other" at bounding box center [1023, 401] width 0 height 0
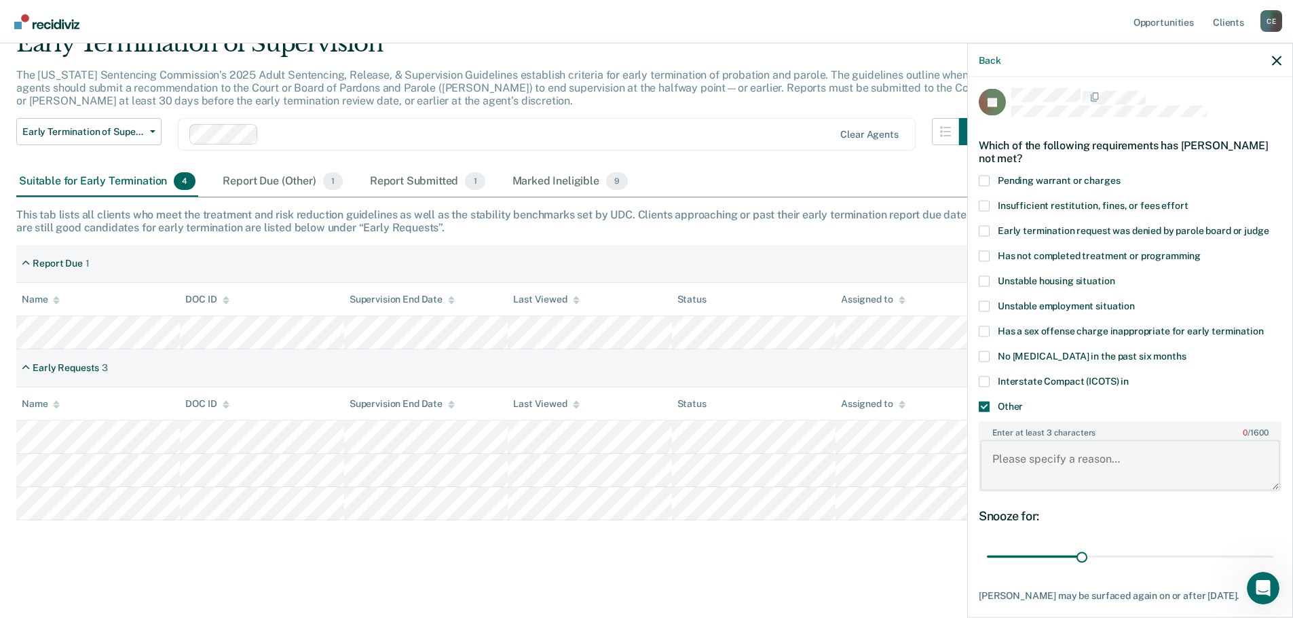
click at [1021, 472] on textarea "Enter at least 3 characters 0 / 1600" at bounding box center [1130, 465] width 300 height 50
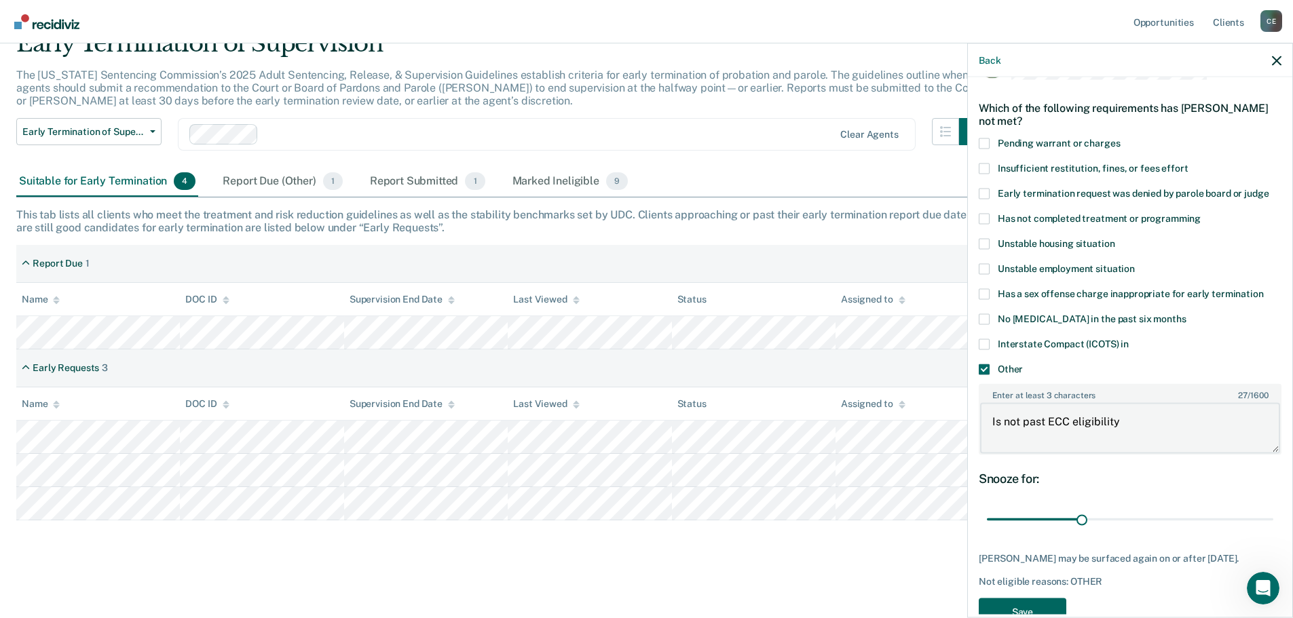
scroll to position [77, 0]
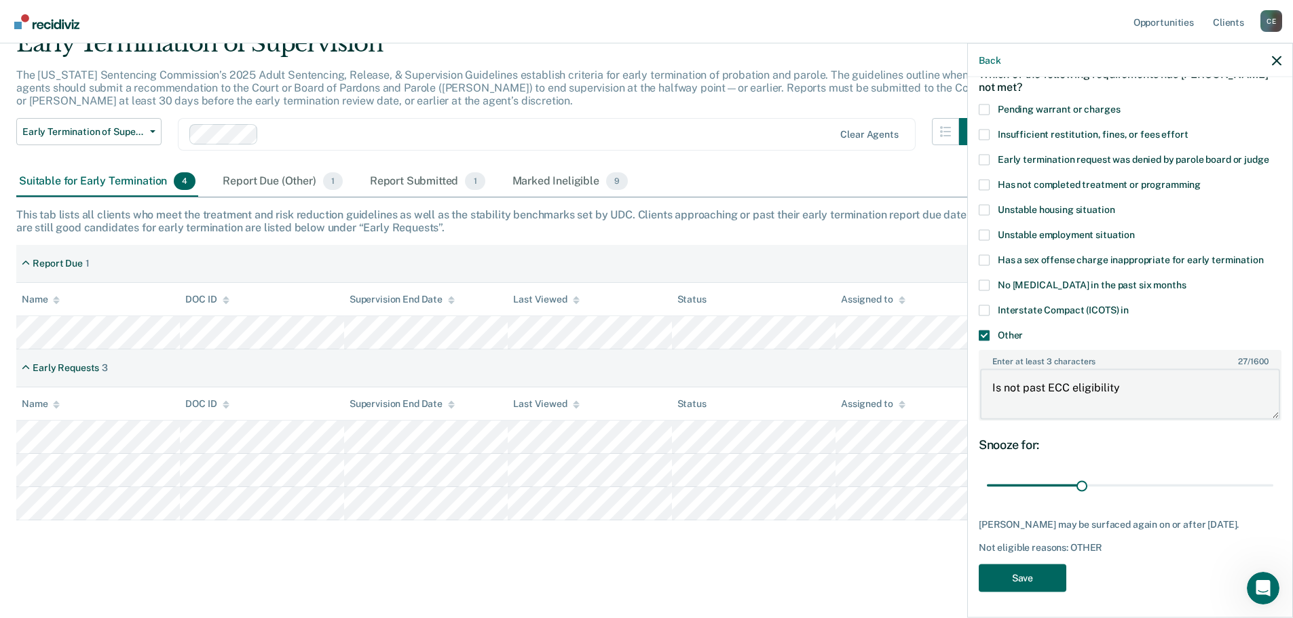
type textarea "Is not past ECC eligibility"
click at [1031, 580] on button "Save" at bounding box center [1023, 578] width 88 height 28
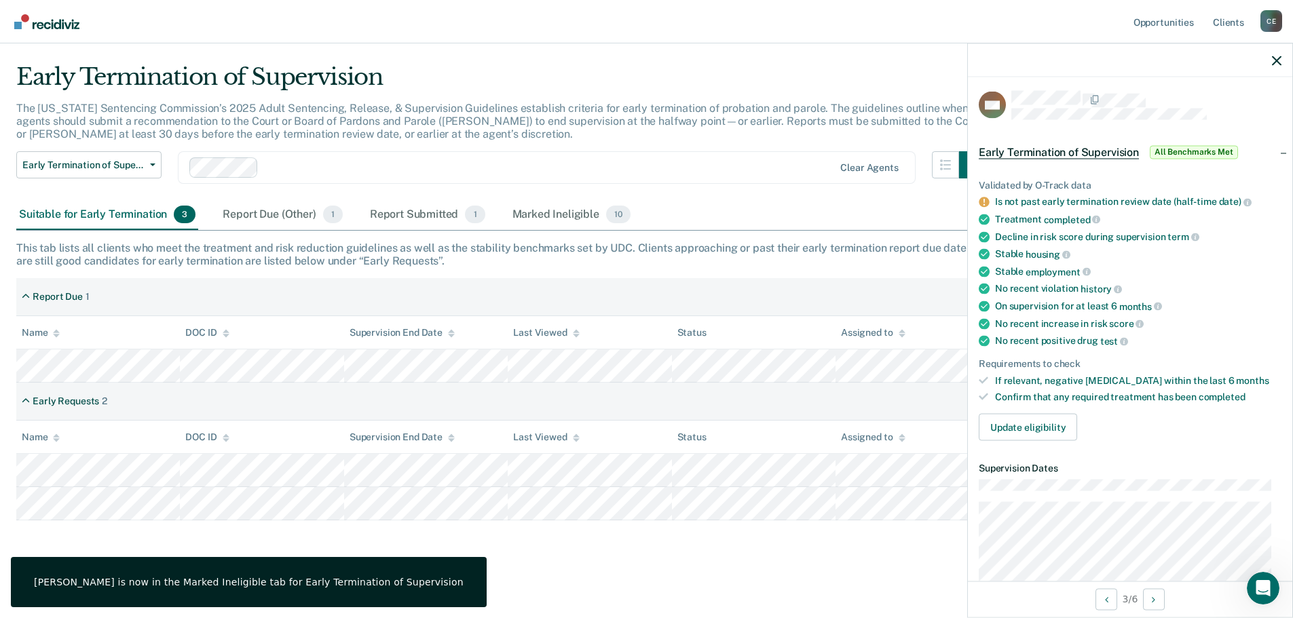
scroll to position [0, 0]
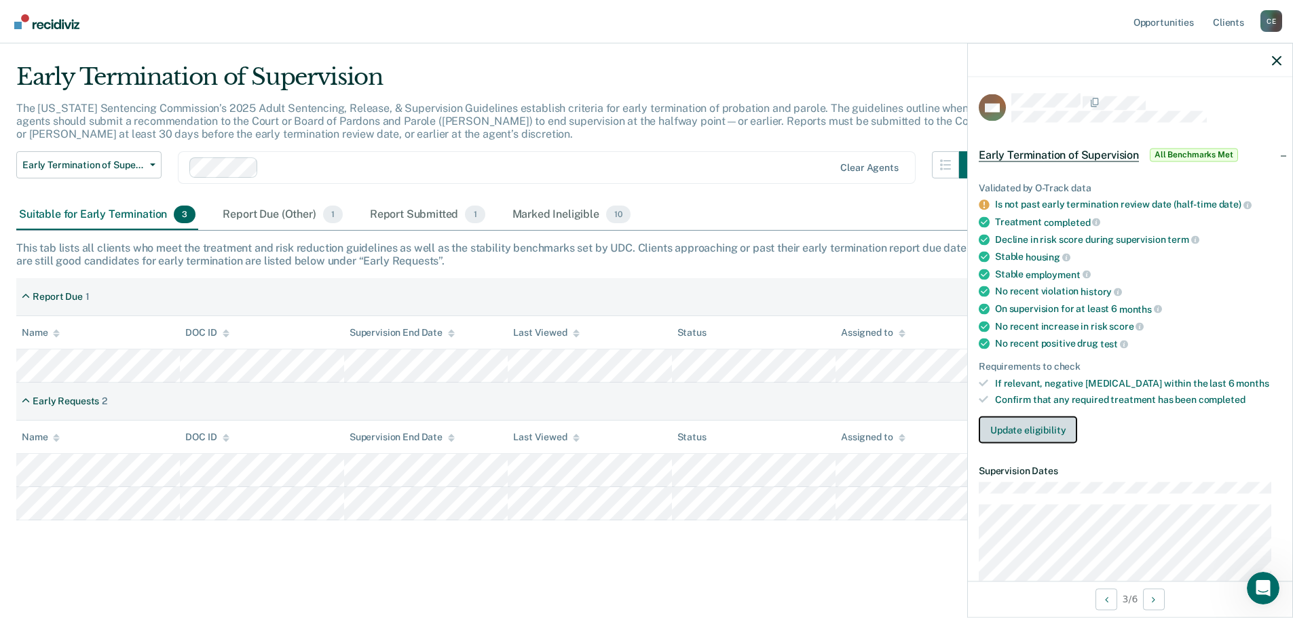
click at [1035, 432] on button "Update eligibility" at bounding box center [1028, 430] width 98 height 27
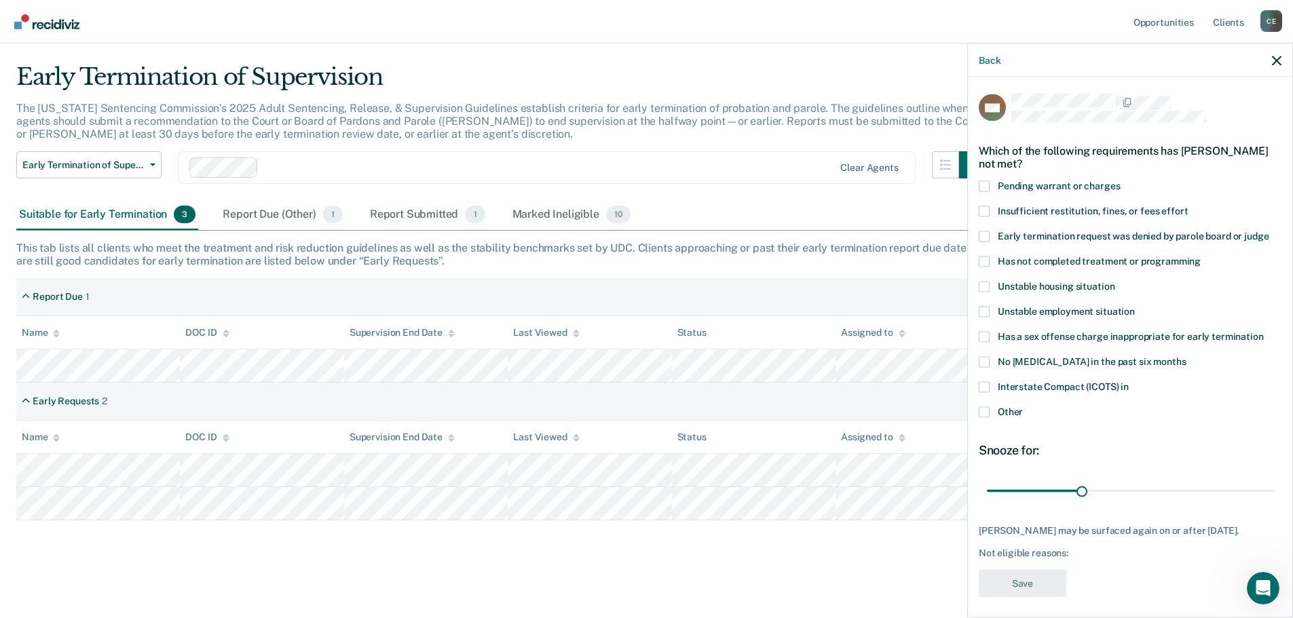
click at [1002, 415] on span "Other" at bounding box center [1010, 411] width 25 height 11
click at [1023, 406] on input "Other" at bounding box center [1023, 406] width 0 height 0
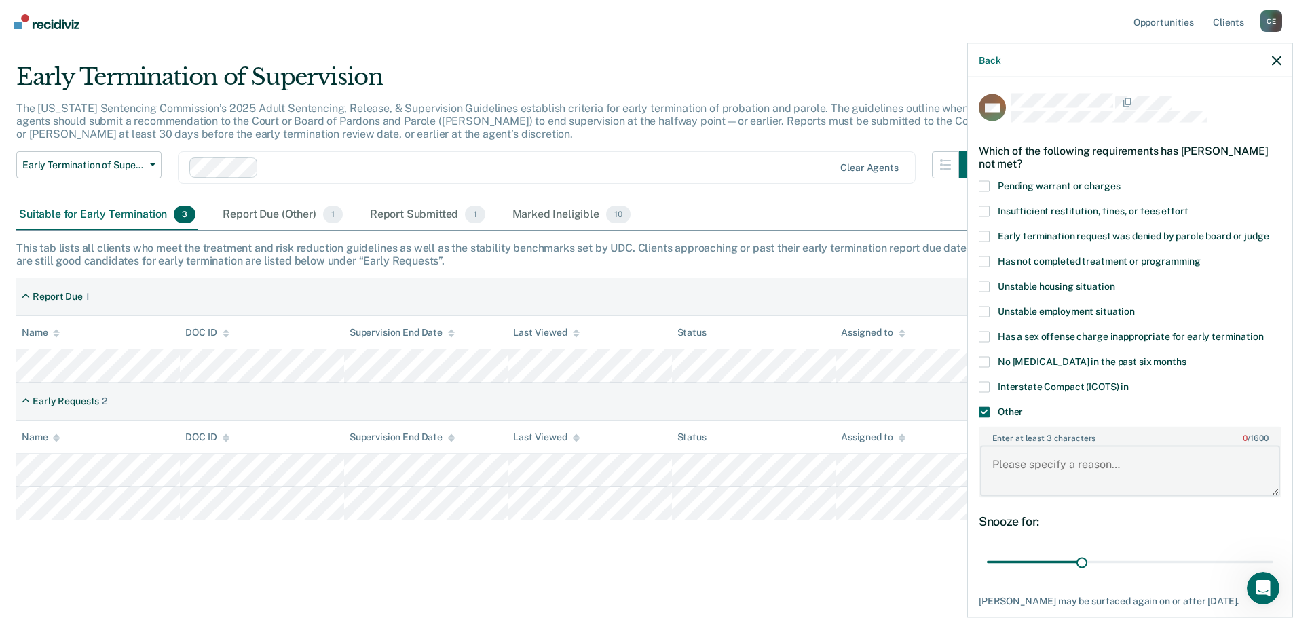
click at [1024, 467] on textarea "Enter at least 3 characters 0 / 1600" at bounding box center [1130, 471] width 300 height 50
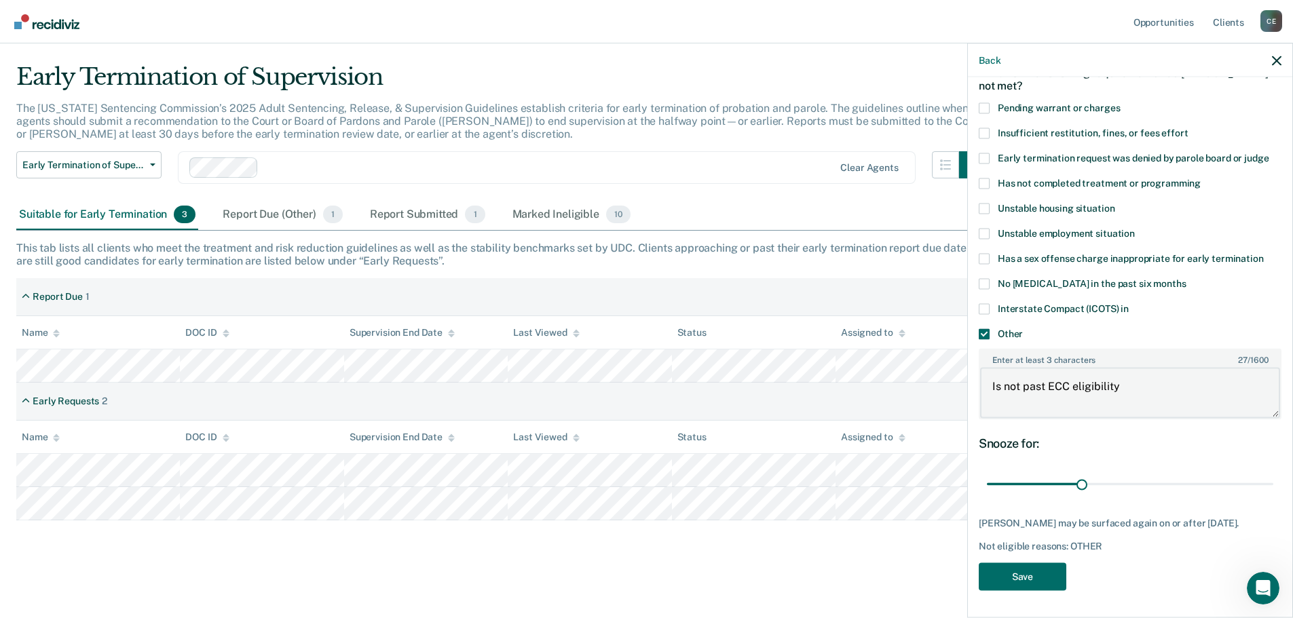
scroll to position [88, 0]
type textarea "Is not past ECC eligibility"
click at [1014, 569] on button "Save" at bounding box center [1023, 577] width 88 height 28
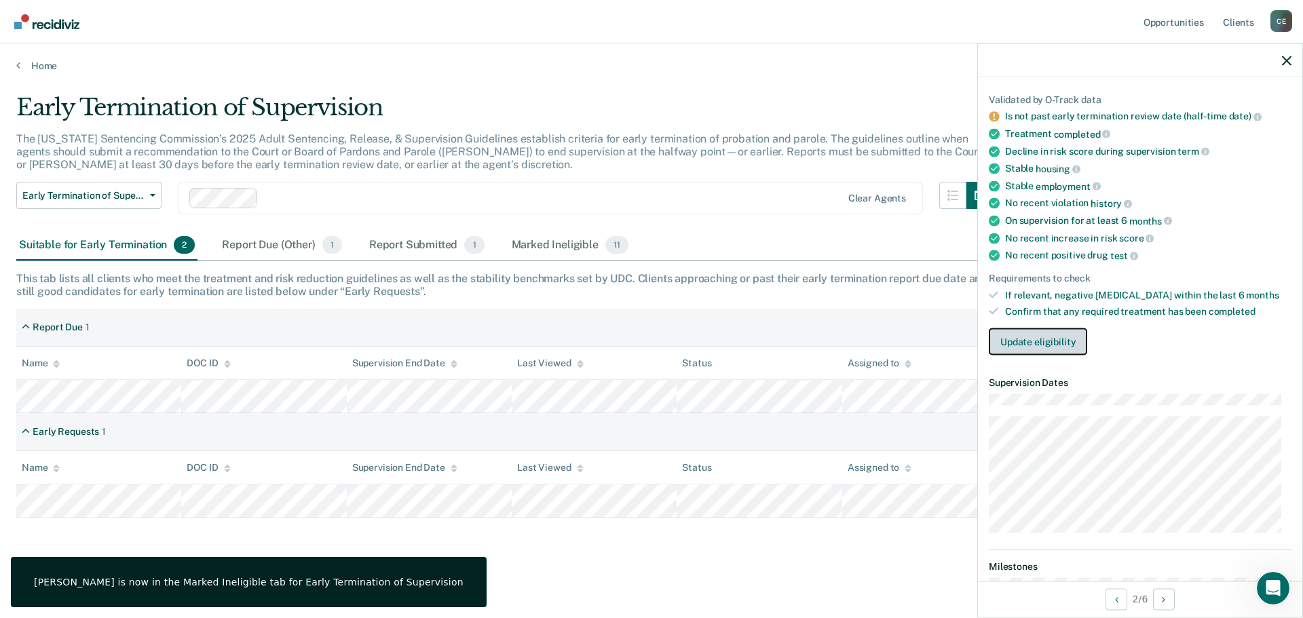
click at [1039, 341] on button "Update eligibility" at bounding box center [1038, 341] width 98 height 27
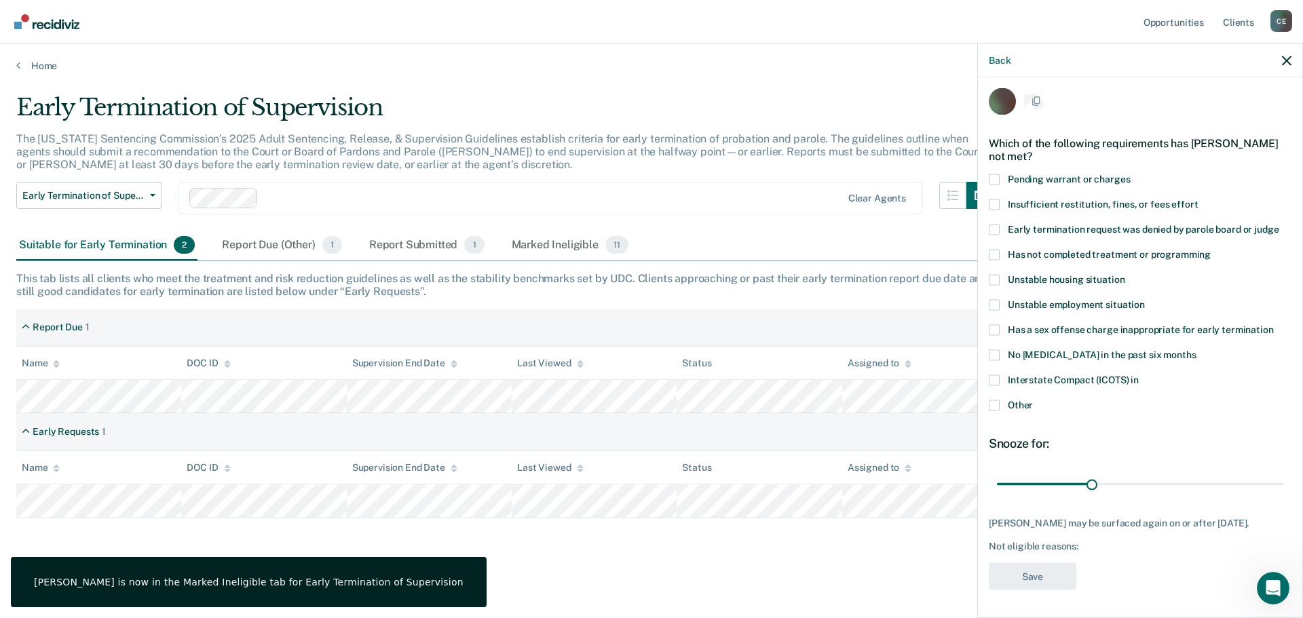
scroll to position [5, 0]
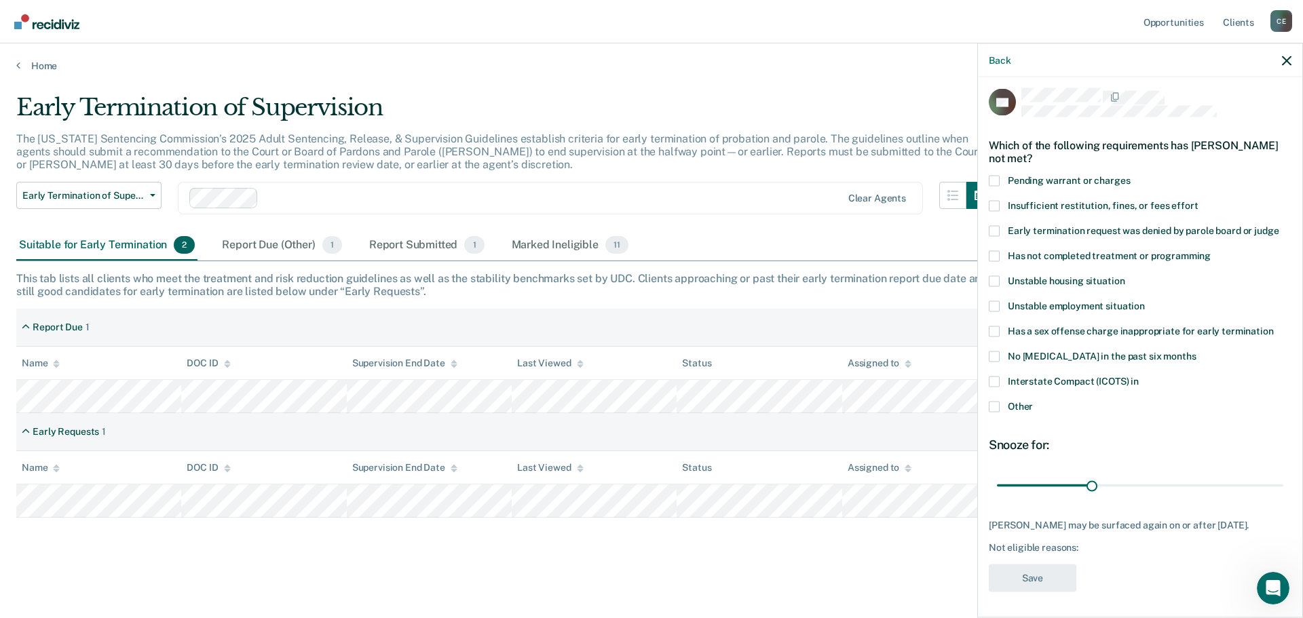
click at [1023, 411] on label "Other" at bounding box center [1140, 408] width 303 height 14
click at [1033, 401] on input "Other" at bounding box center [1033, 401] width 0 height 0
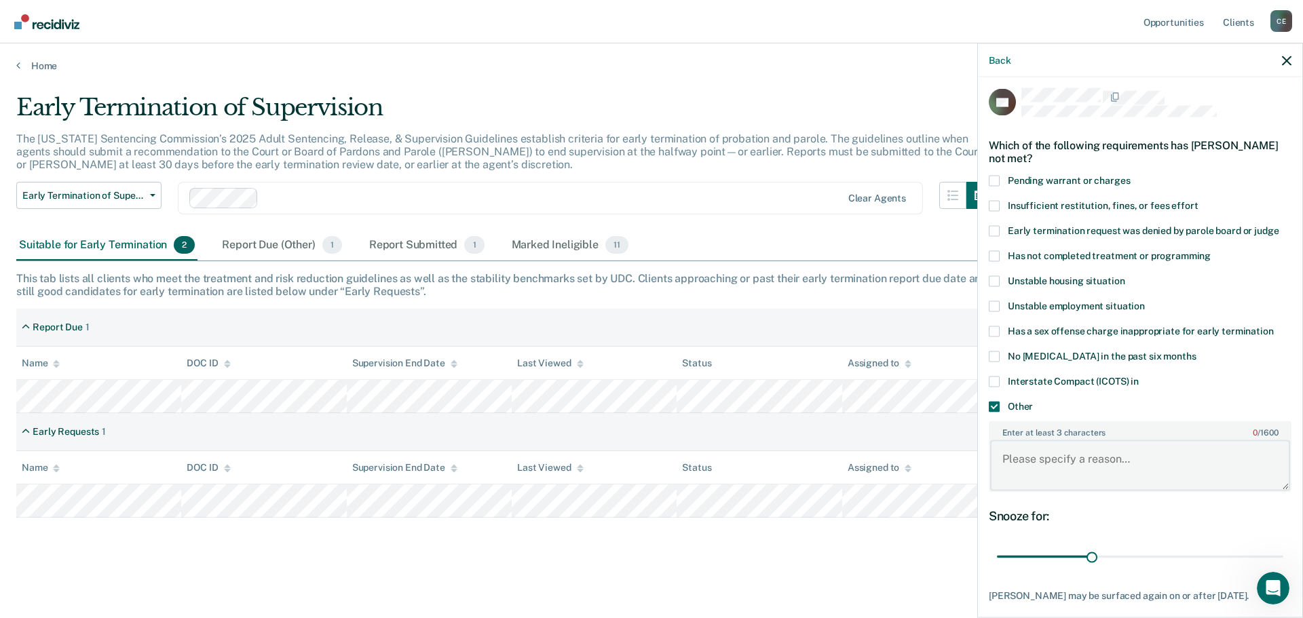
click at [1025, 461] on textarea "Enter at least 3 characters 0 / 1600" at bounding box center [1140, 465] width 300 height 50
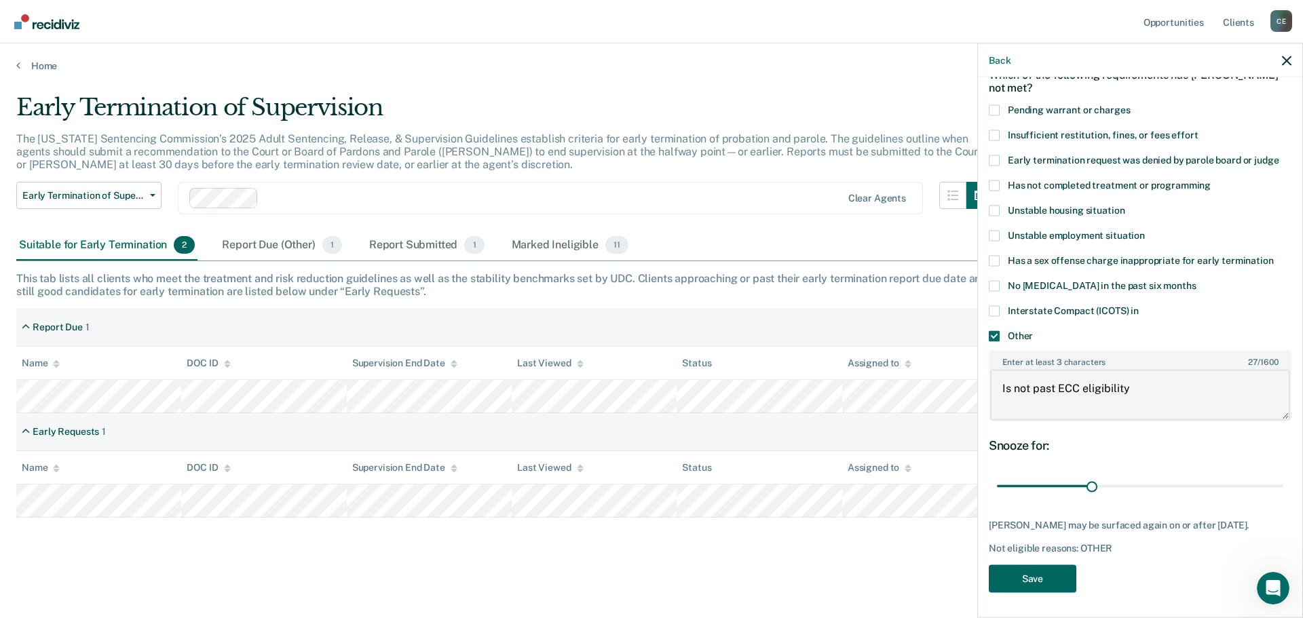
scroll to position [77, 0]
type textarea "Is not past ECC eligibility"
click at [1029, 573] on button "Save" at bounding box center [1033, 578] width 88 height 28
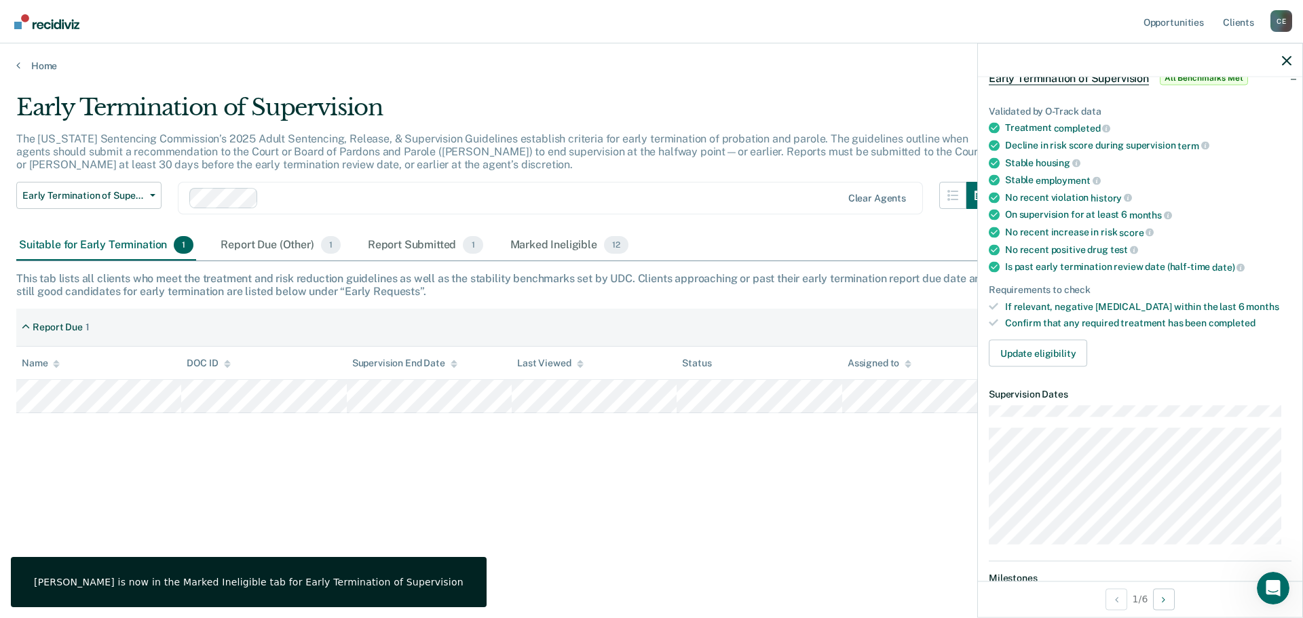
scroll to position [0, 0]
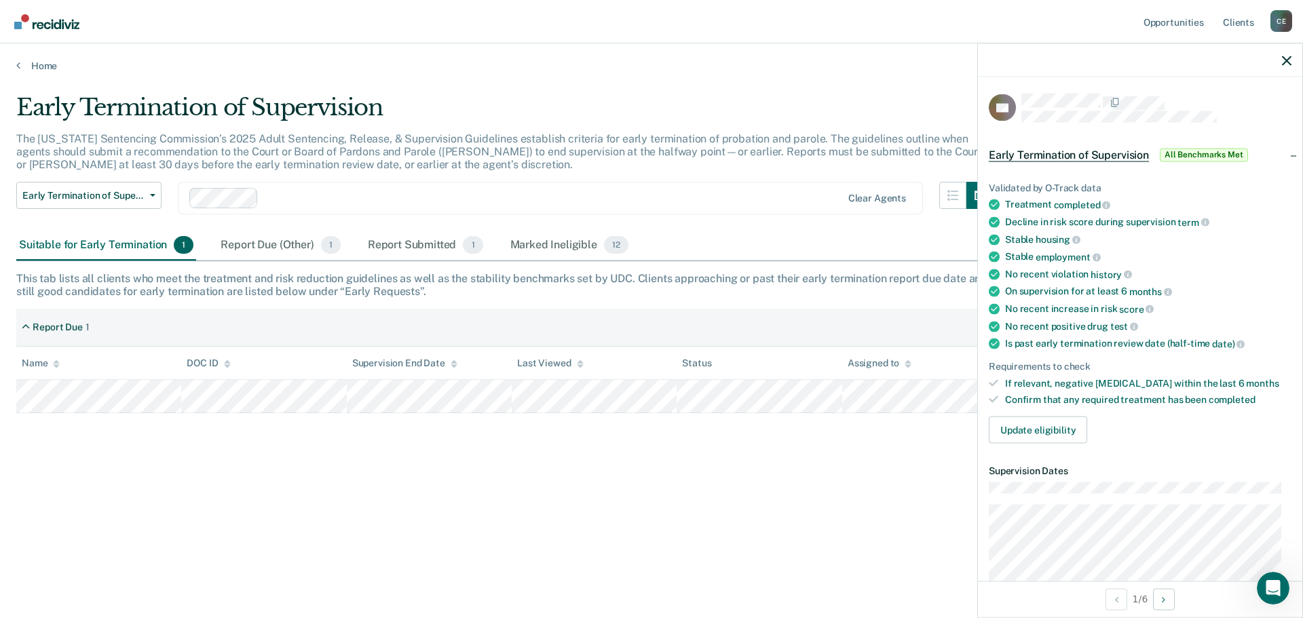
click at [1080, 159] on span "Early Termination of Supervision" at bounding box center [1069, 155] width 160 height 14
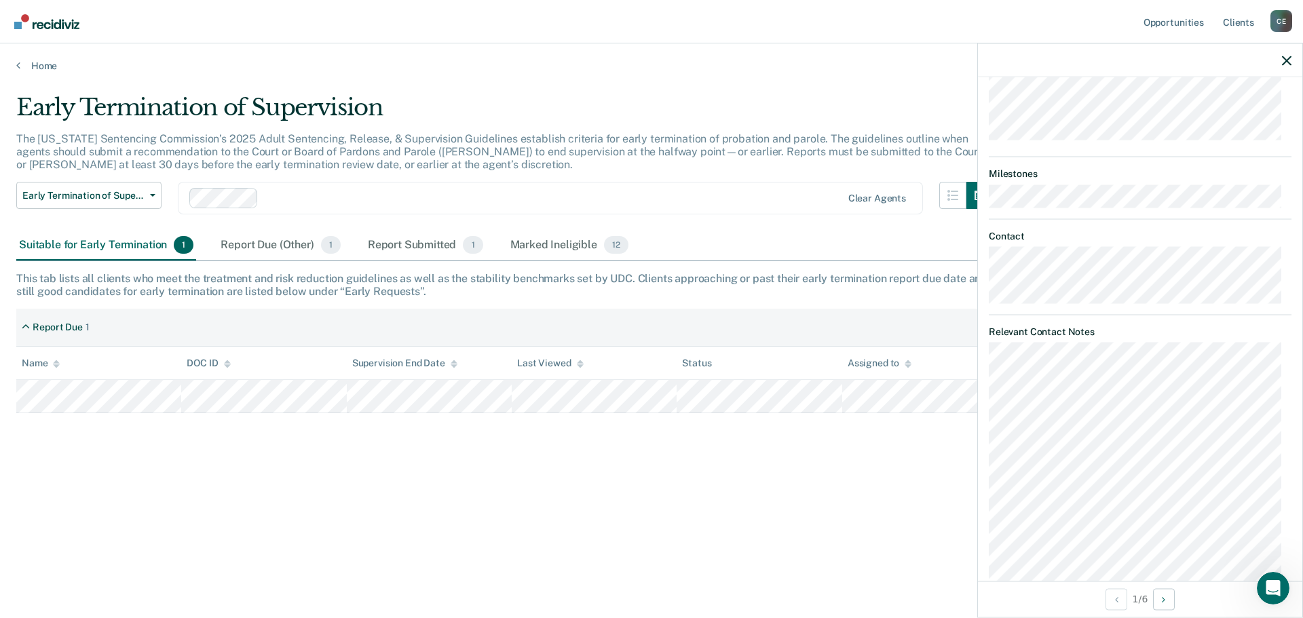
scroll to position [204, 0]
